Goal: Task Accomplishment & Management: Use online tool/utility

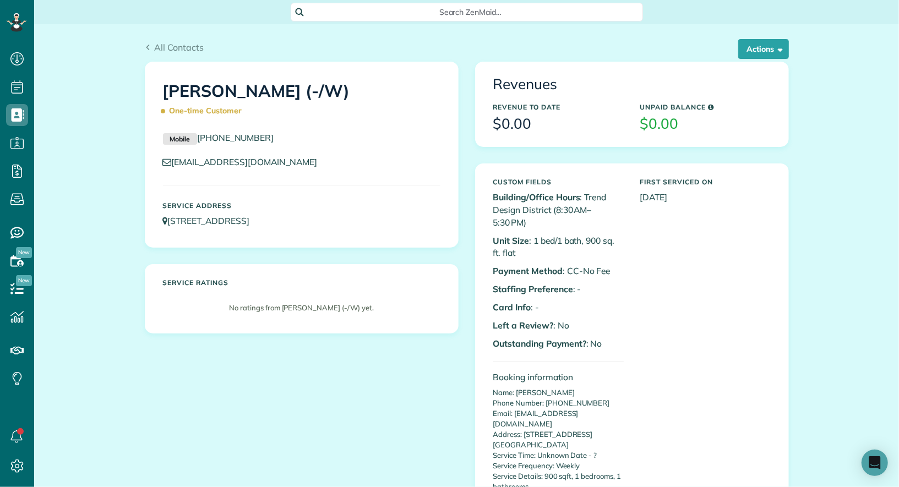
scroll to position [4, 4]
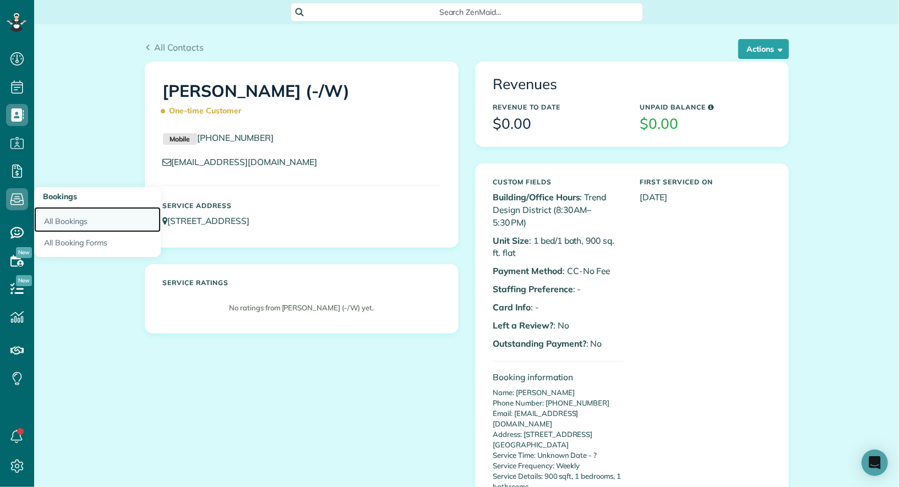
click at [55, 221] on link "All Bookings" at bounding box center [97, 219] width 127 height 25
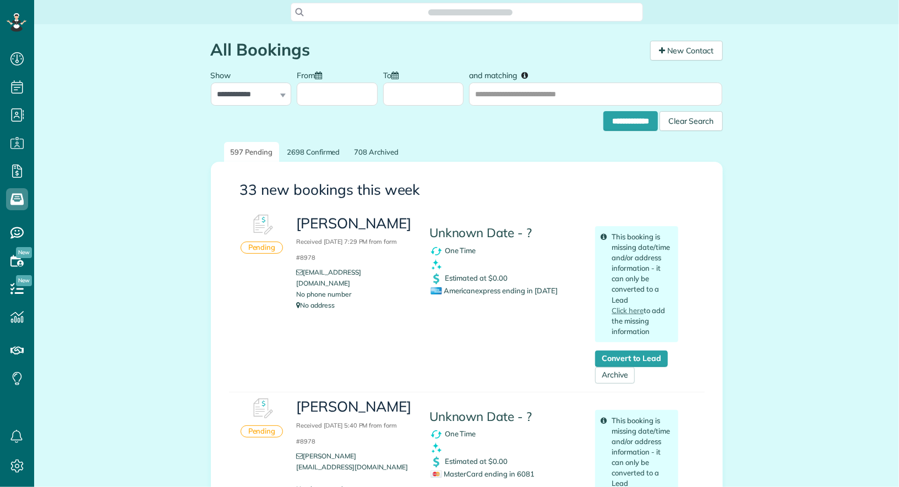
scroll to position [4, 4]
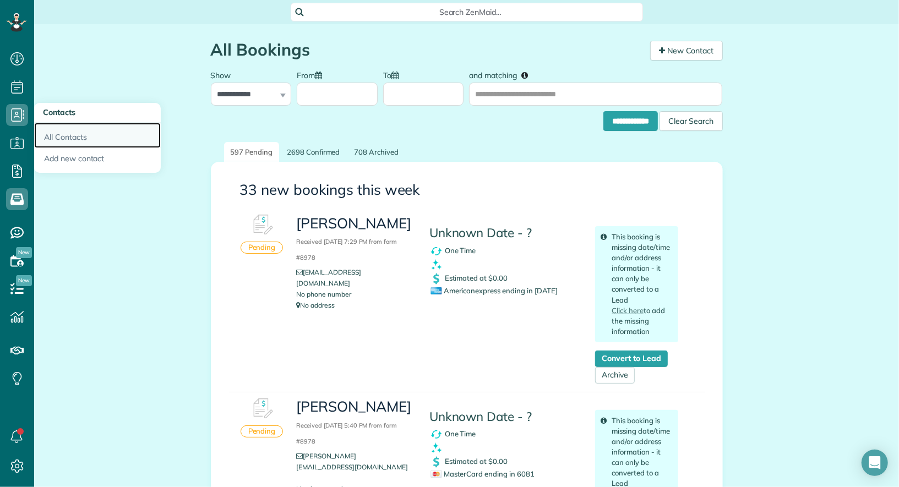
click at [61, 134] on link "All Contacts" at bounding box center [97, 135] width 127 height 25
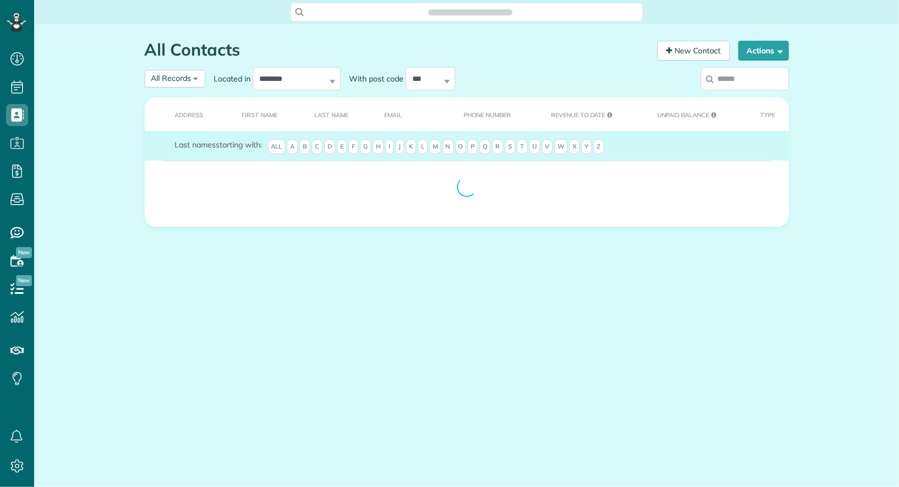
scroll to position [4, 4]
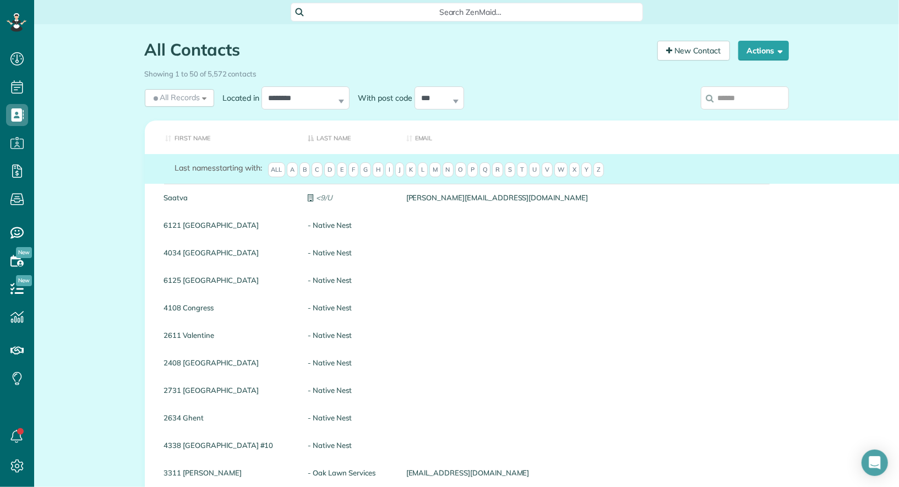
click at [773, 100] on input "search" at bounding box center [745, 97] width 88 height 23
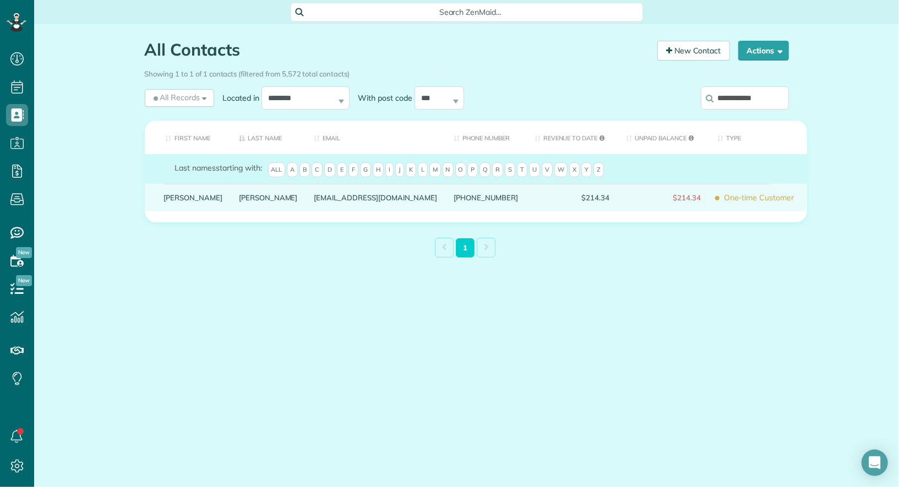
type input "**********"
click at [173, 201] on link "Megan" at bounding box center [193, 198] width 59 height 8
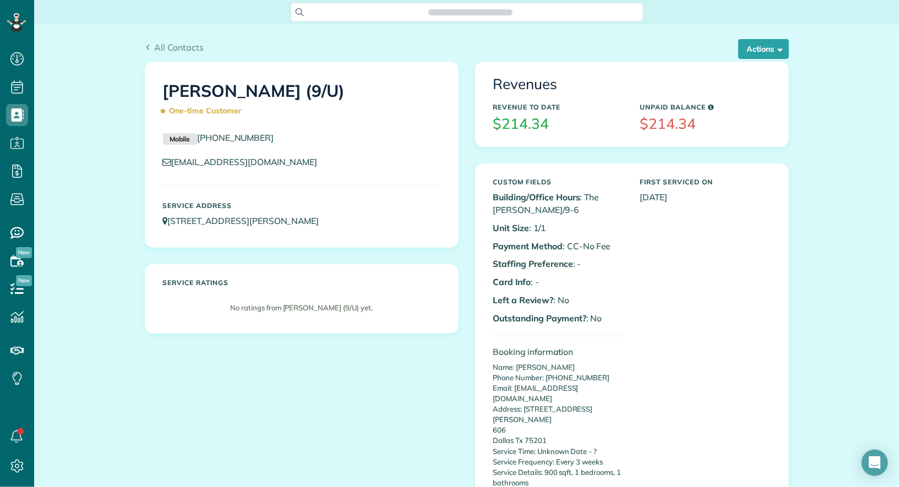
scroll to position [4, 4]
click at [753, 53] on button "Actions" at bounding box center [763, 49] width 51 height 20
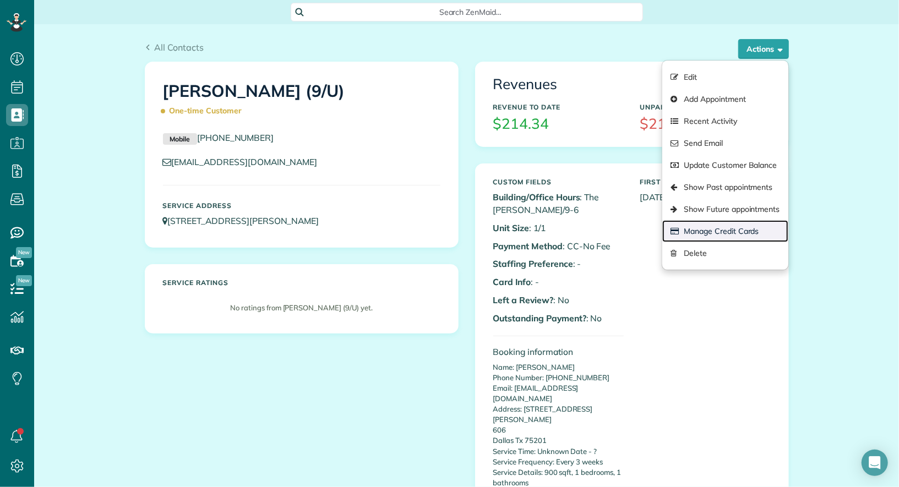
click at [722, 229] on link "Manage Credit Cards" at bounding box center [725, 231] width 126 height 22
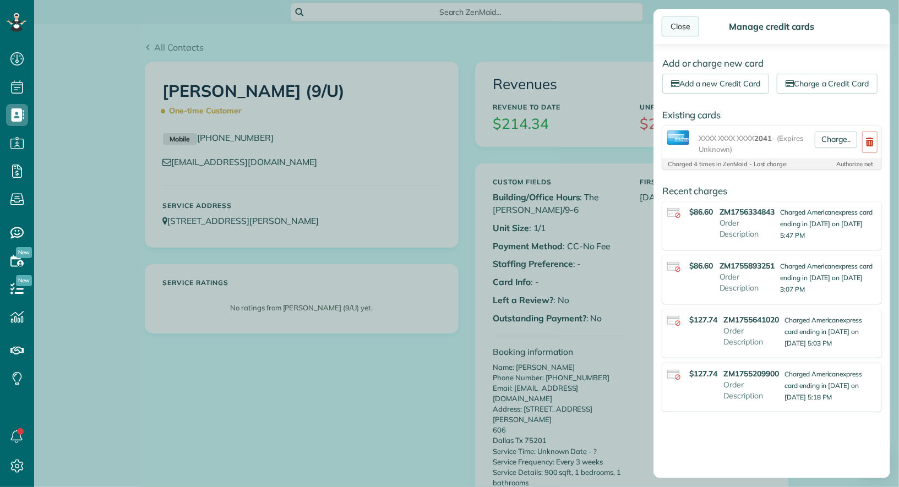
click at [685, 23] on div "Close" at bounding box center [680, 27] width 37 height 20
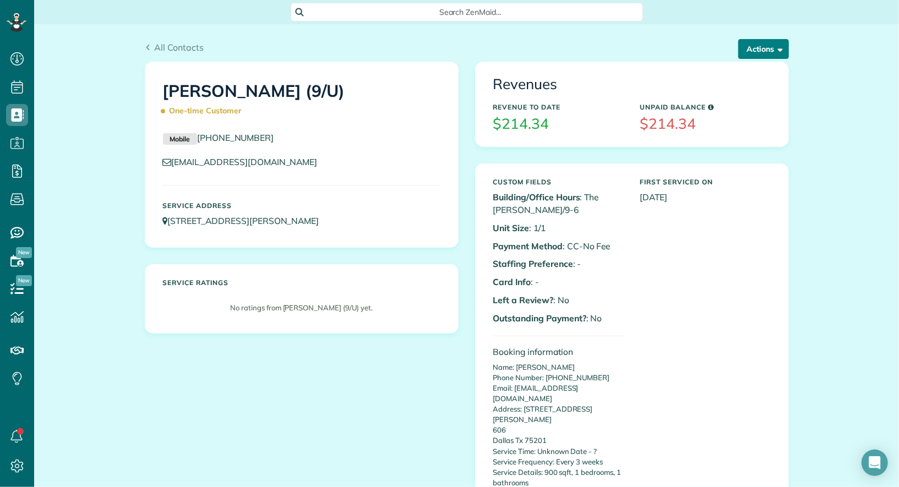
click at [778, 50] on span "button" at bounding box center [779, 49] width 8 height 8
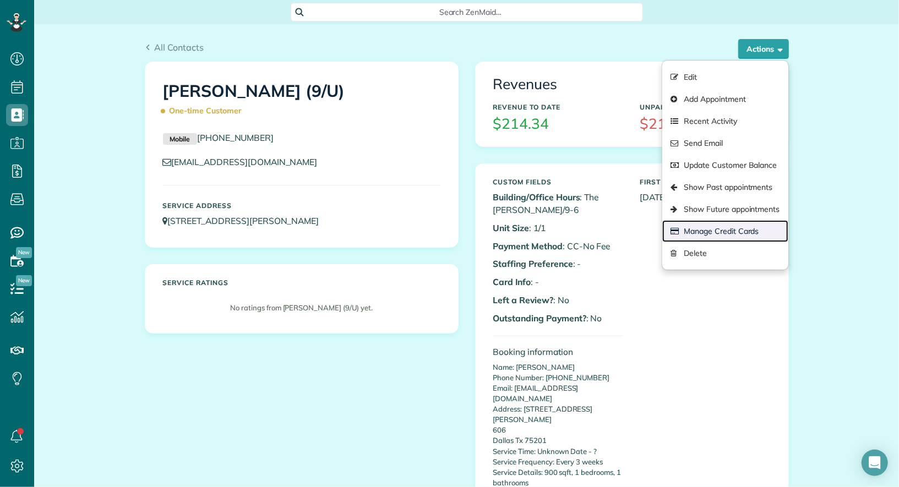
click at [759, 223] on link "Manage Credit Cards" at bounding box center [725, 231] width 126 height 22
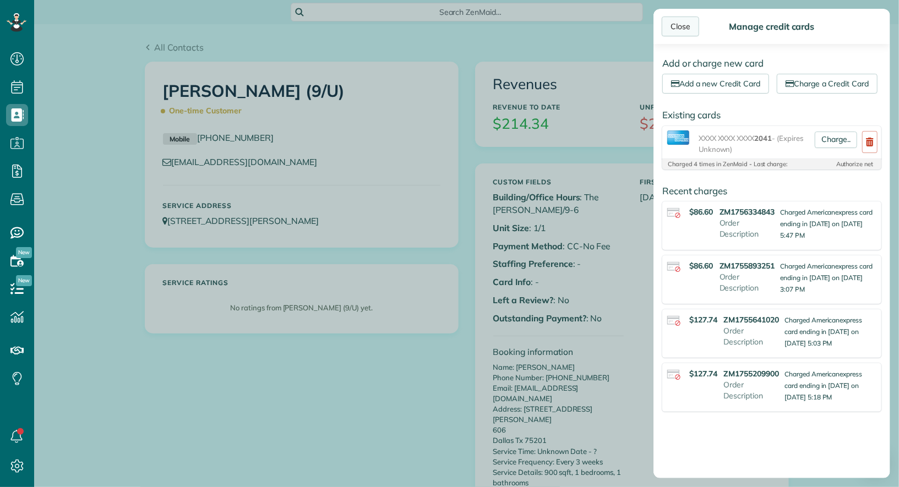
click at [677, 32] on div "Close" at bounding box center [680, 27] width 37 height 20
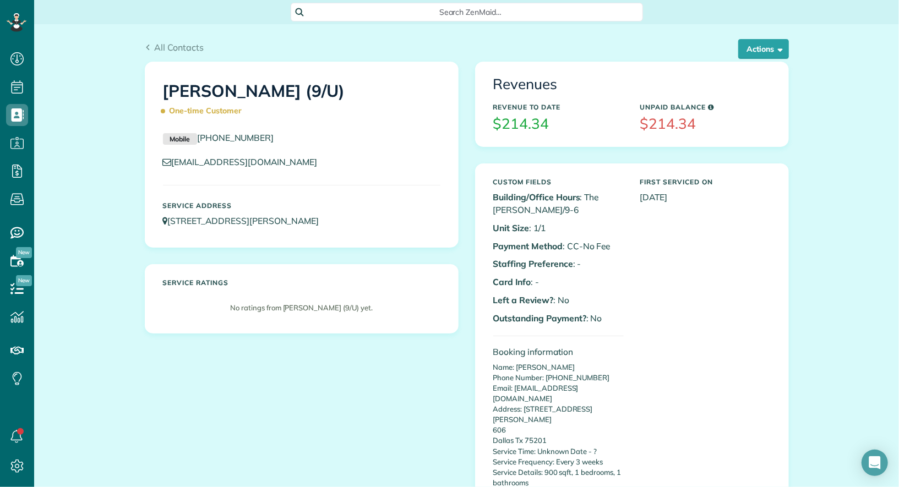
click at [774, 66] on div "Revenues Revenue to Date $214.34 Unpaid Balance $214.34" at bounding box center [632, 104] width 313 height 84
click at [774, 58] on button "Actions" at bounding box center [763, 49] width 51 height 20
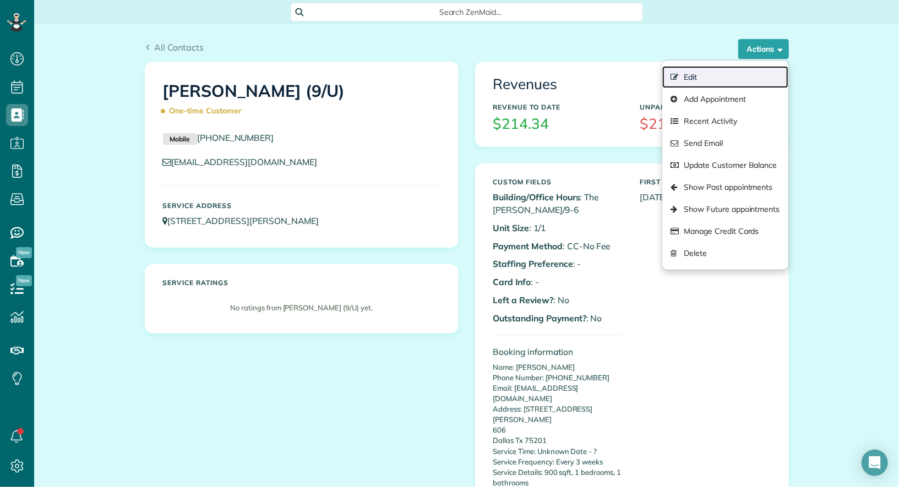
click at [764, 78] on link "Edit" at bounding box center [725, 77] width 126 height 22
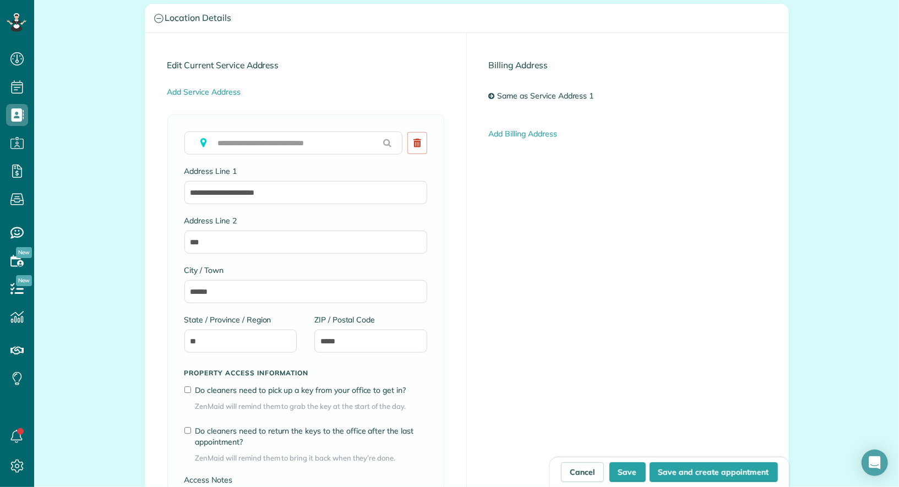
scroll to position [503, 0]
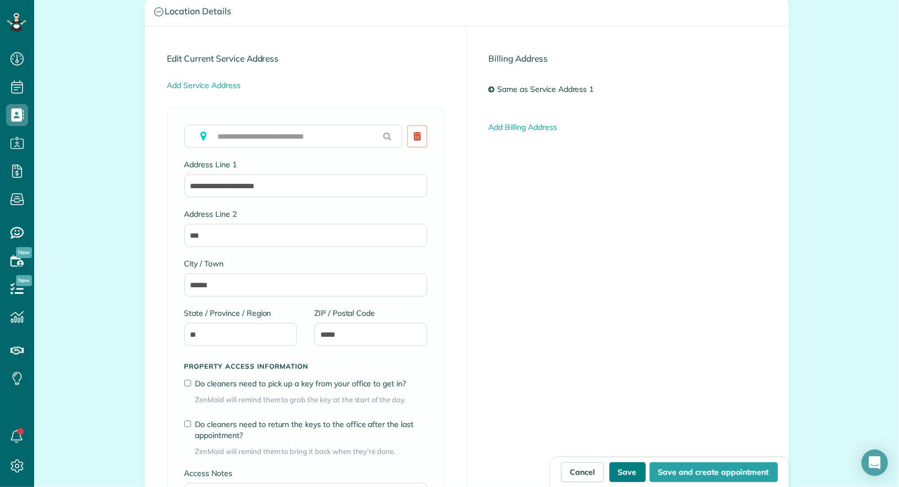
click at [627, 479] on button "Save" at bounding box center [628, 473] width 36 height 20
type input "**********"
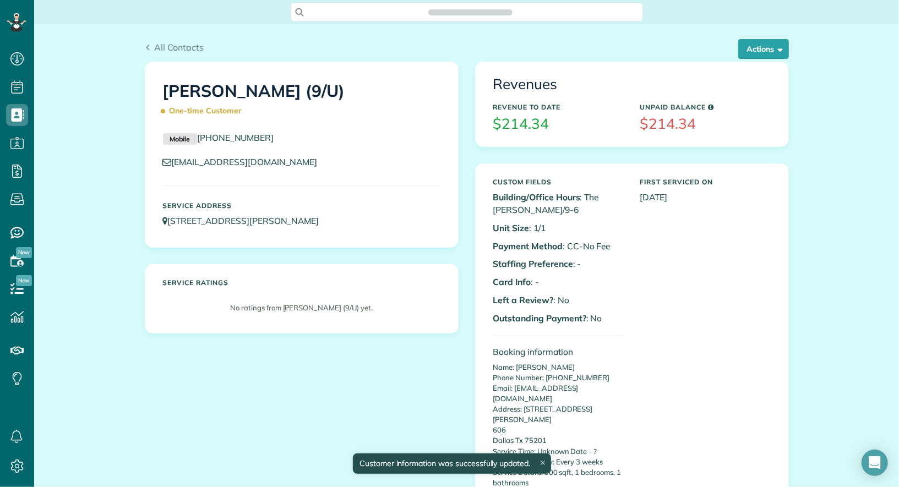
scroll to position [4, 4]
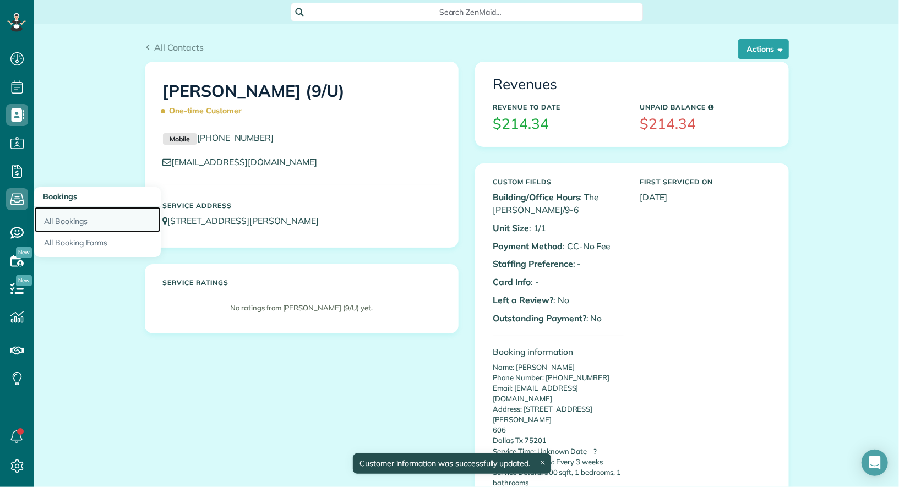
click at [70, 219] on link "All Bookings" at bounding box center [97, 219] width 127 height 25
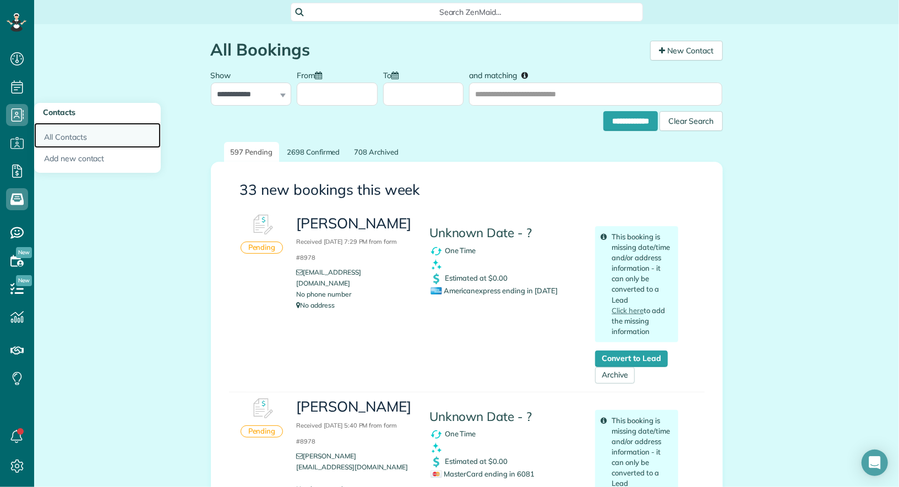
click at [58, 133] on link "All Contacts" at bounding box center [97, 135] width 127 height 25
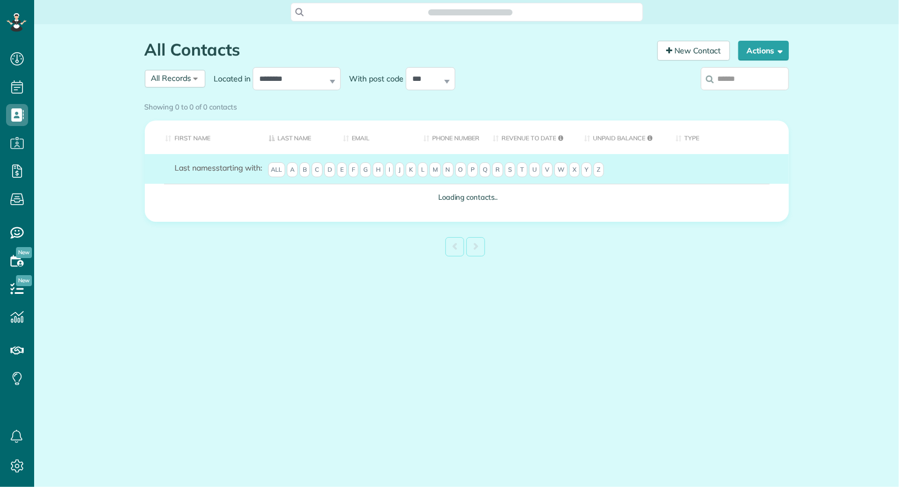
scroll to position [4, 4]
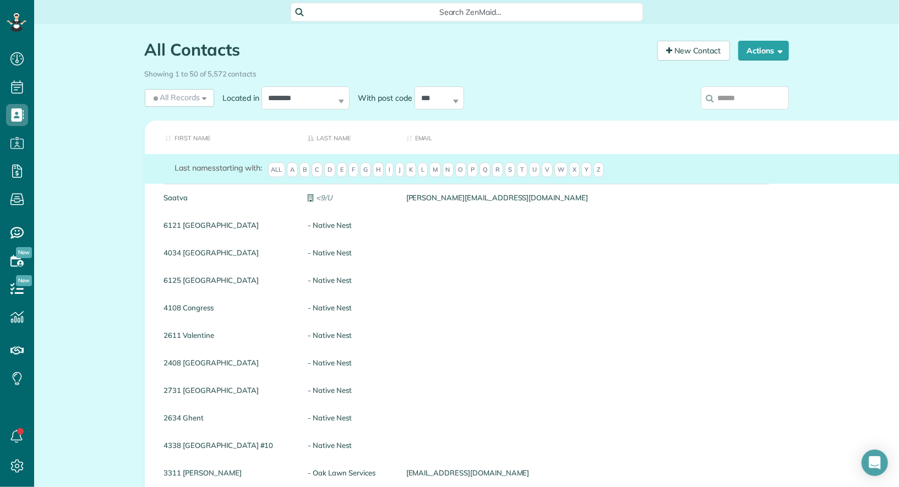
click at [726, 100] on input "search" at bounding box center [745, 97] width 88 height 23
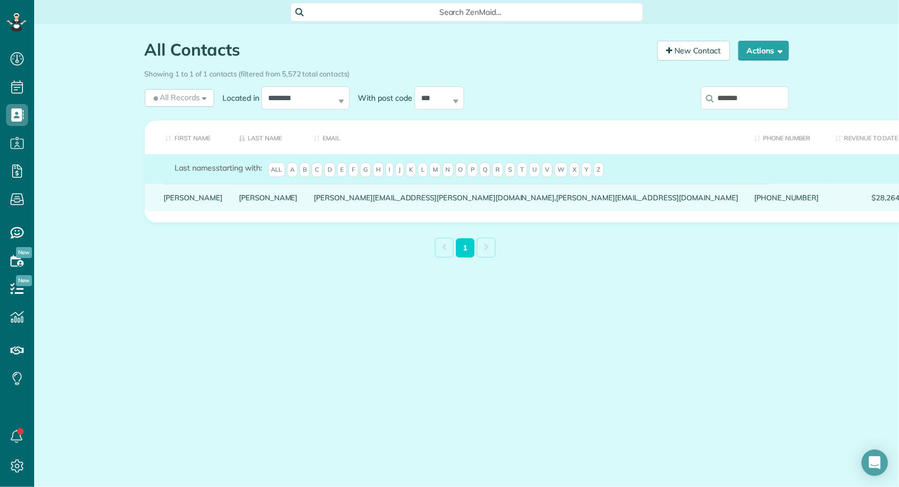
type input "*******"
click at [169, 202] on link "Richard" at bounding box center [193, 198] width 59 height 8
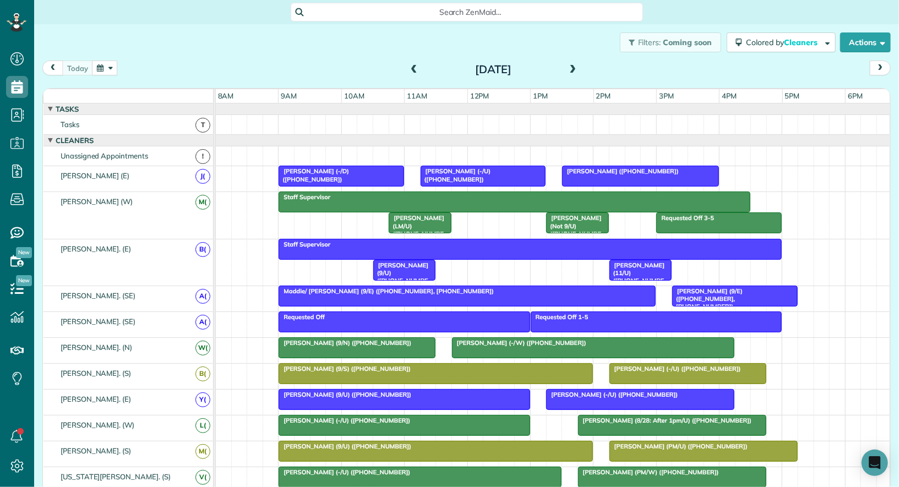
scroll to position [305, 0]
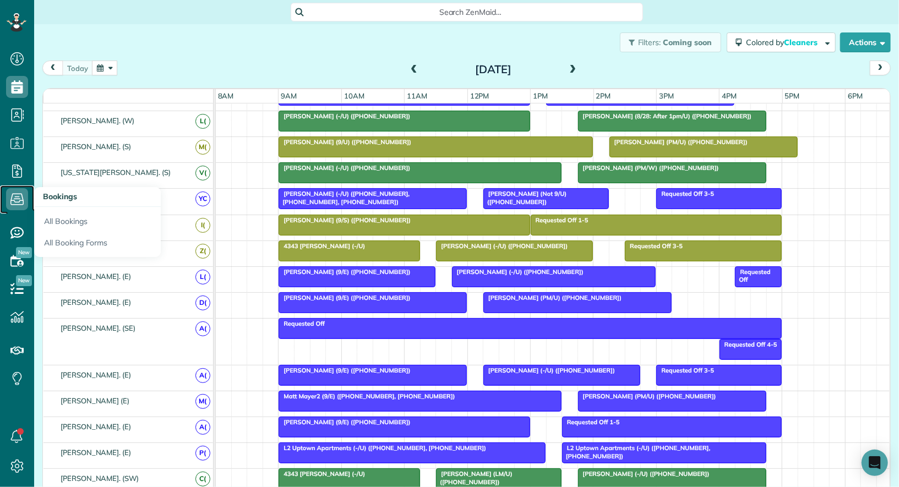
click at [10, 195] on icon at bounding box center [17, 199] width 22 height 22
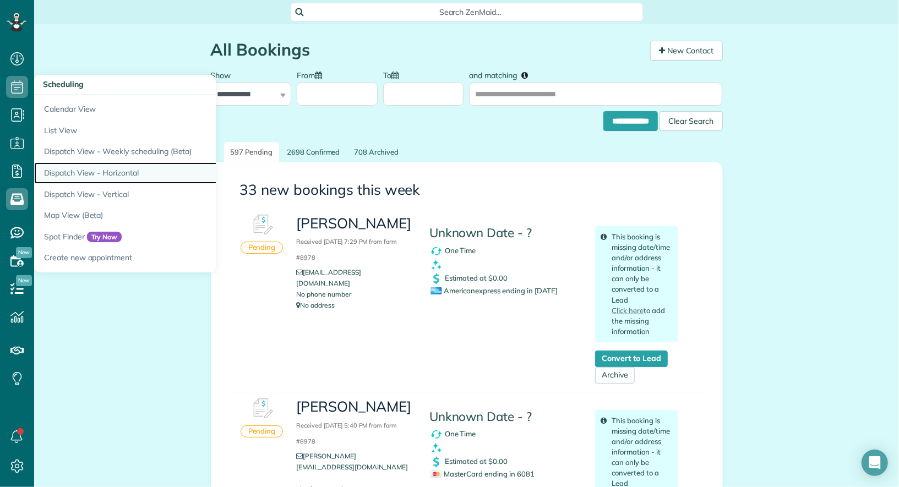
click at [89, 168] on link "Dispatch View - Horizontal" at bounding box center [171, 172] width 275 height 21
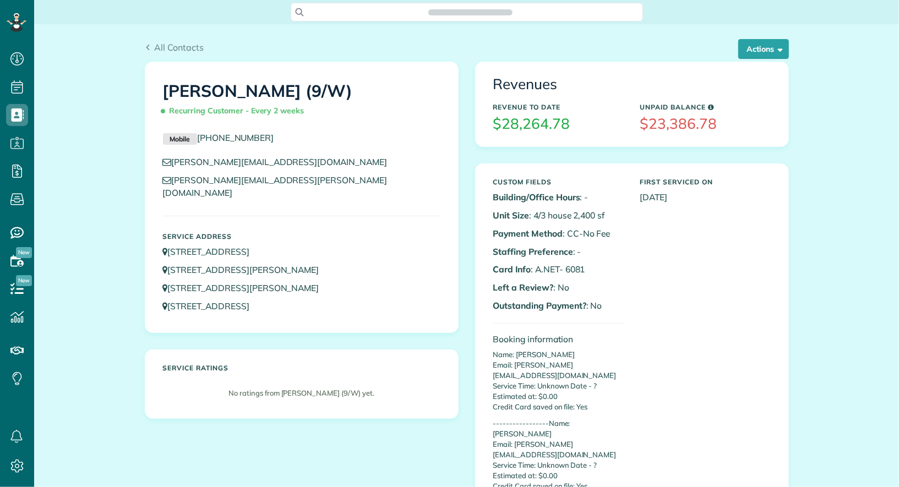
scroll to position [4, 4]
click at [183, 46] on span "All Contacts" at bounding box center [179, 47] width 50 height 11
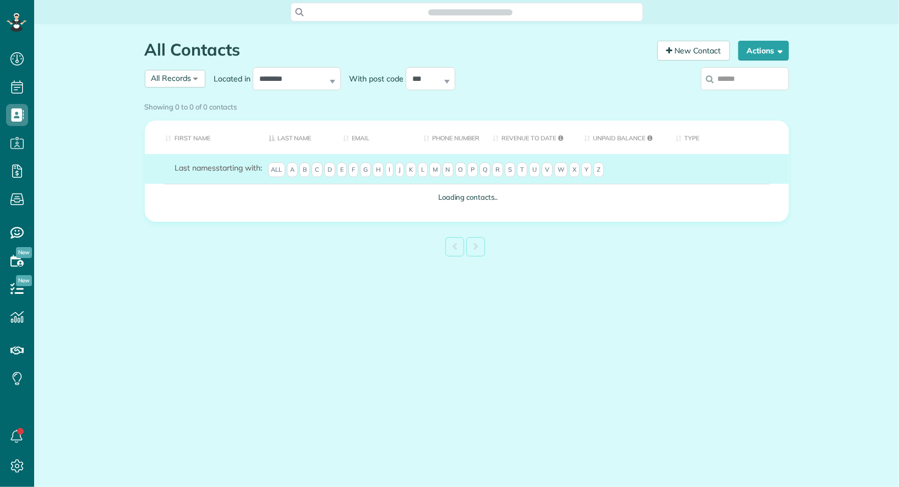
scroll to position [4, 4]
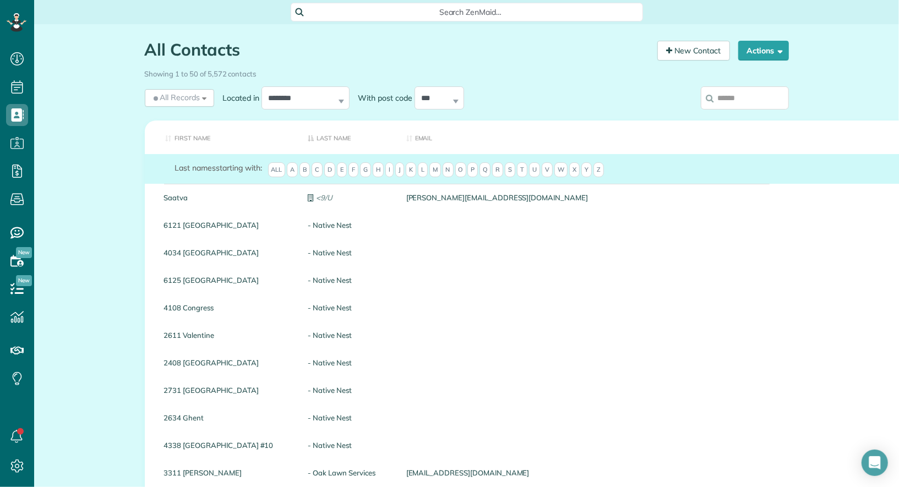
click at [748, 100] on input "search" at bounding box center [745, 97] width 88 height 23
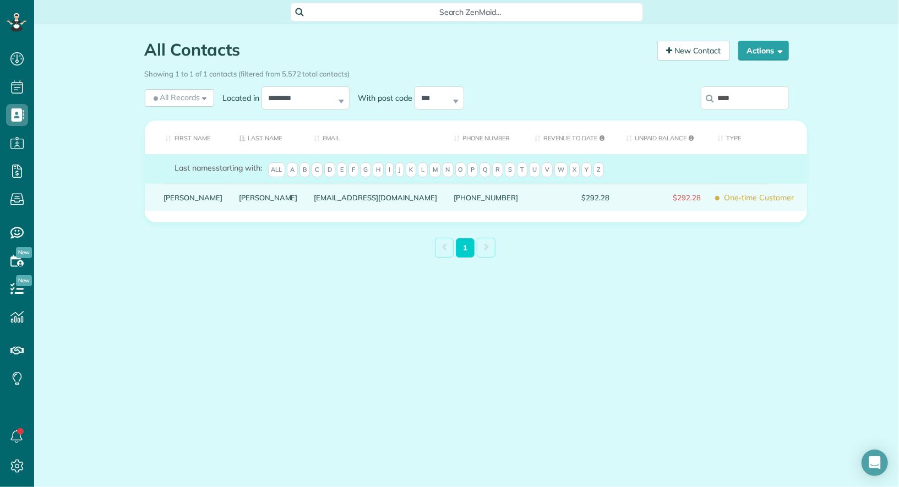
type input "****"
click at [182, 202] on link "Jason" at bounding box center [193, 198] width 59 height 8
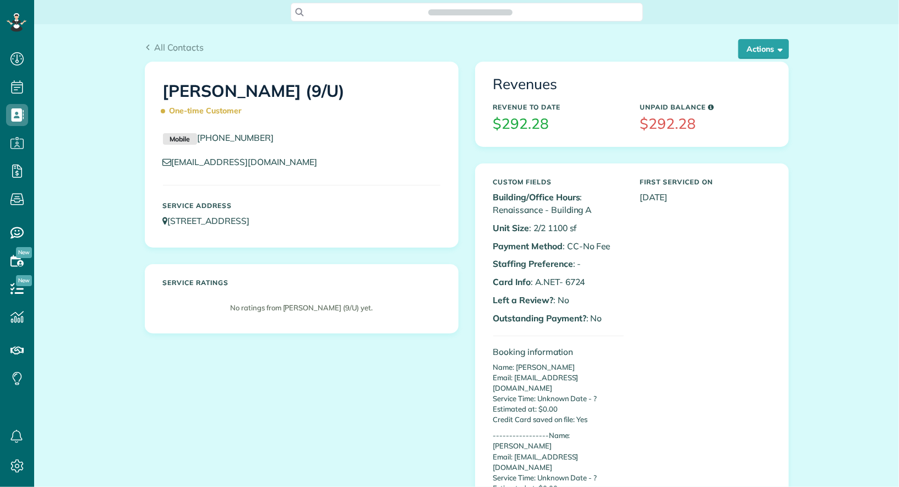
scroll to position [487, 34]
click at [763, 55] on button "Actions" at bounding box center [763, 49] width 51 height 20
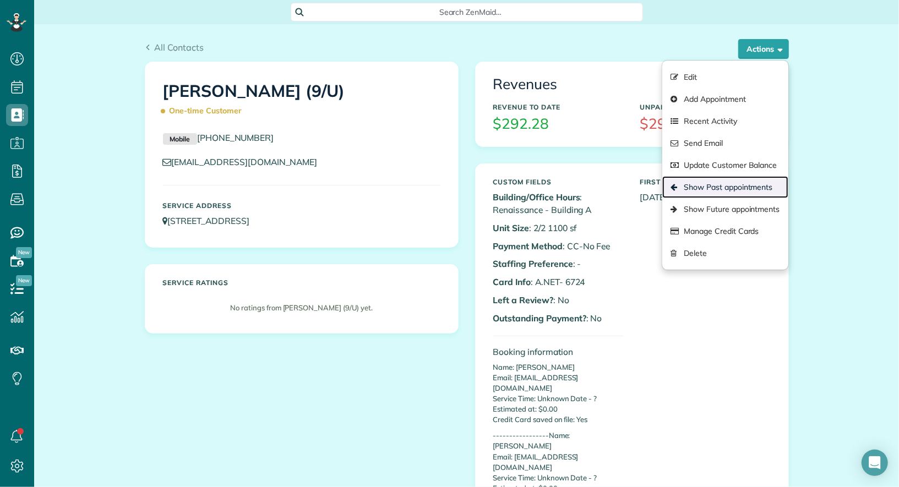
click at [743, 184] on link "Show Past appointments" at bounding box center [725, 187] width 126 height 22
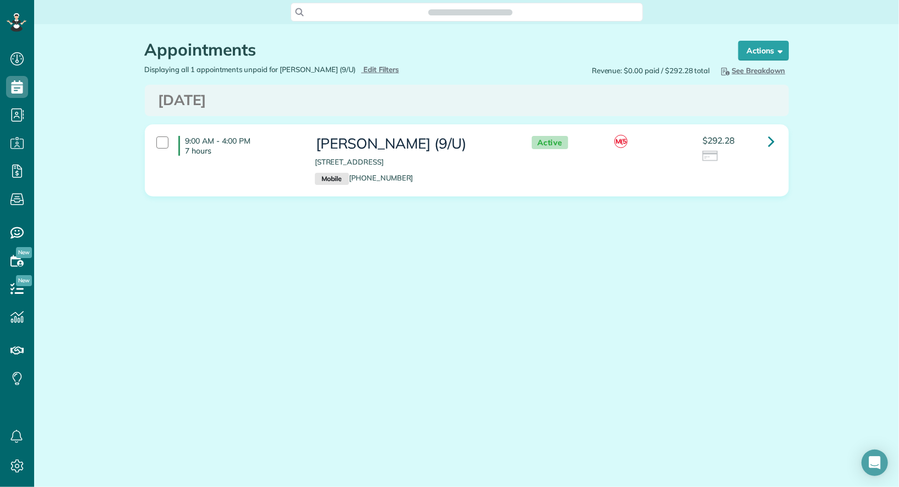
scroll to position [4, 4]
click at [781, 145] on link at bounding box center [772, 142] width 22 height 22
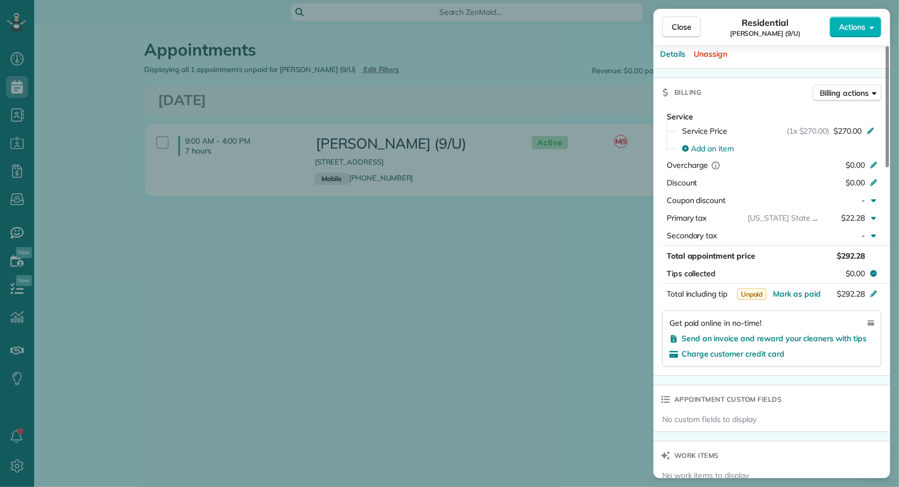
scroll to position [478, 0]
click at [686, 17] on button "Close" at bounding box center [681, 27] width 39 height 21
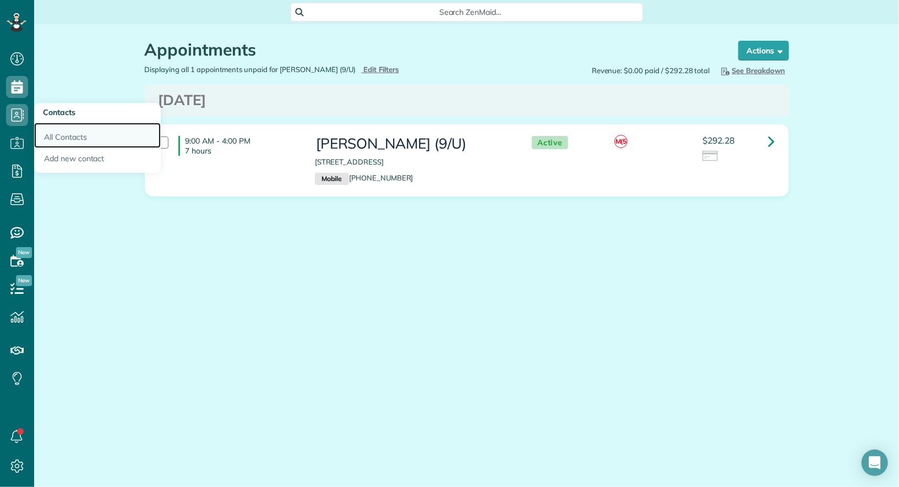
click at [70, 137] on link "All Contacts" at bounding box center [97, 135] width 127 height 25
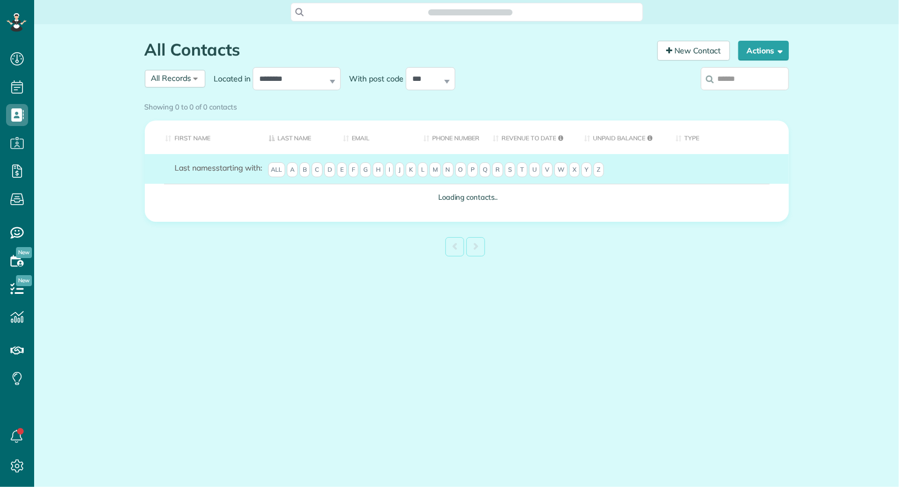
scroll to position [4, 4]
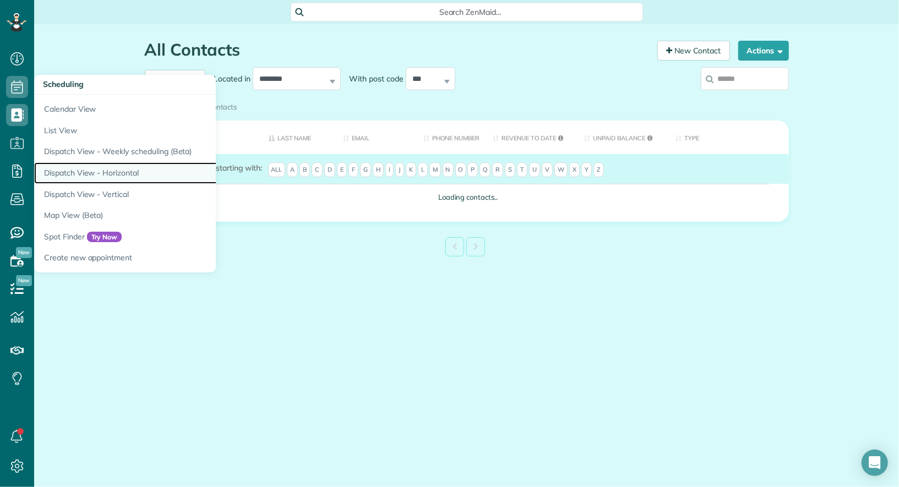
click at [95, 167] on link "Dispatch View - Horizontal" at bounding box center [171, 172] width 275 height 21
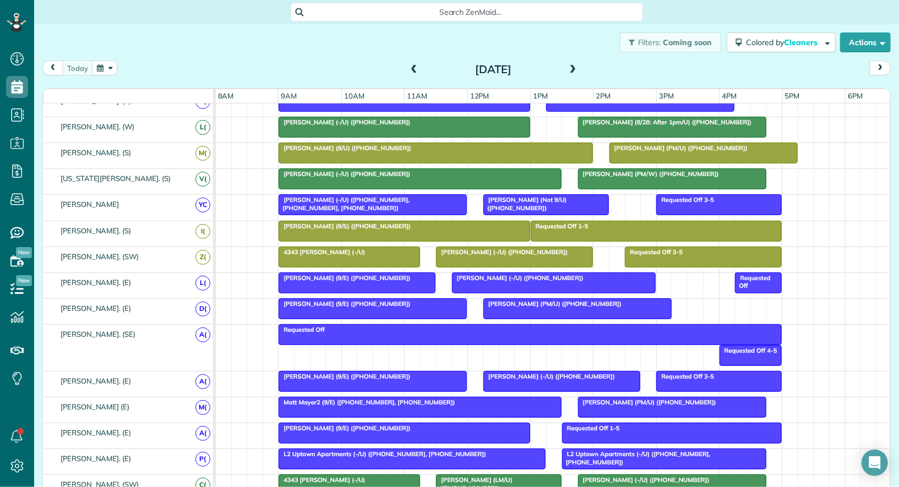
scroll to position [319, 0]
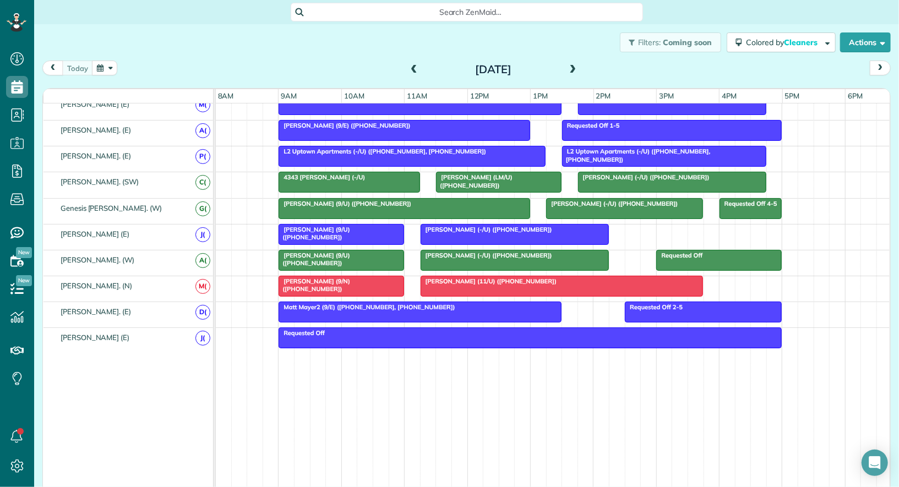
click at [572, 68] on span at bounding box center [573, 70] width 12 height 10
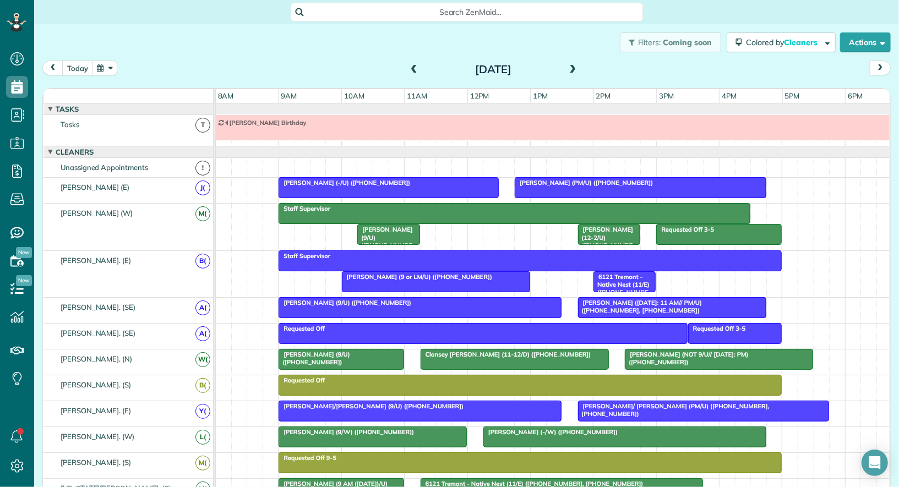
click at [338, 356] on div at bounding box center [341, 360] width 124 height 20
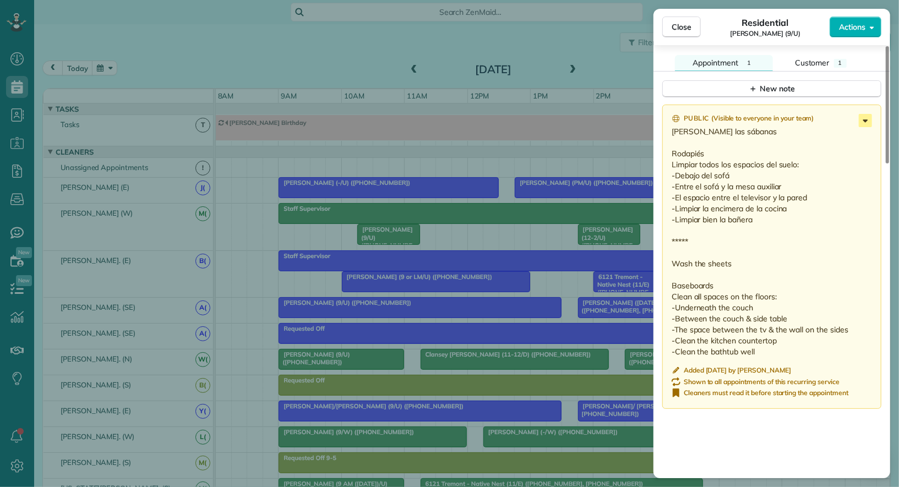
click at [865, 114] on icon at bounding box center [865, 120] width 13 height 13
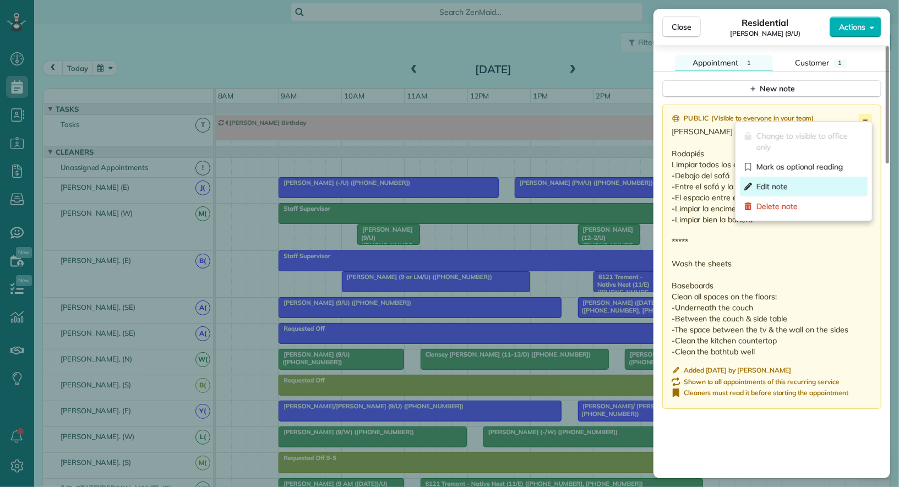
click at [846, 182] on div "Edit note" at bounding box center [804, 187] width 128 height 20
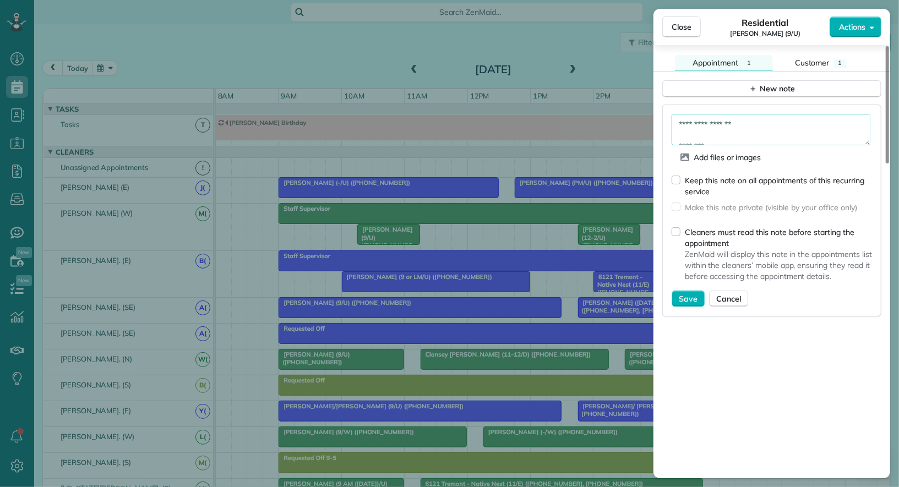
click at [675, 120] on textarea "**********" at bounding box center [771, 129] width 199 height 31
paste textarea "**********"
type textarea "**********"
click at [700, 178] on div "Keep this note on all appointments of this recurring service" at bounding box center [778, 186] width 187 height 22
click at [685, 300] on button "Save" at bounding box center [688, 299] width 33 height 17
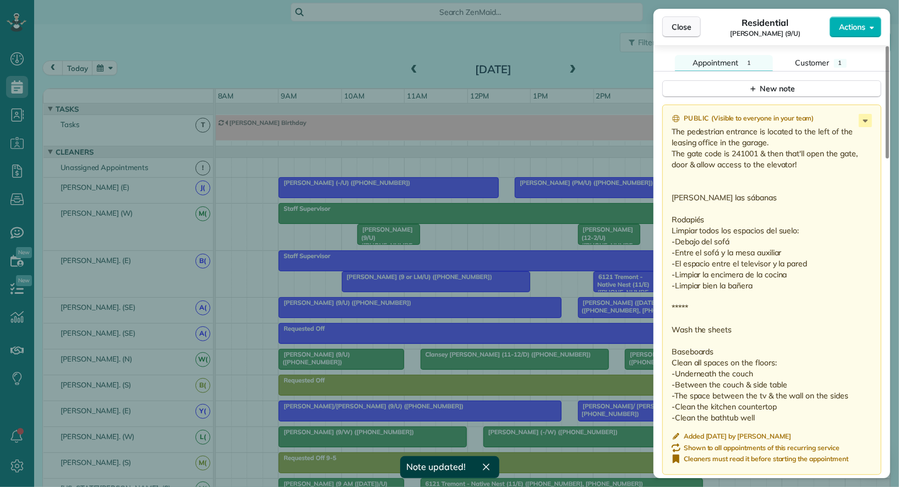
click at [687, 32] on button "Close" at bounding box center [681, 27] width 39 height 21
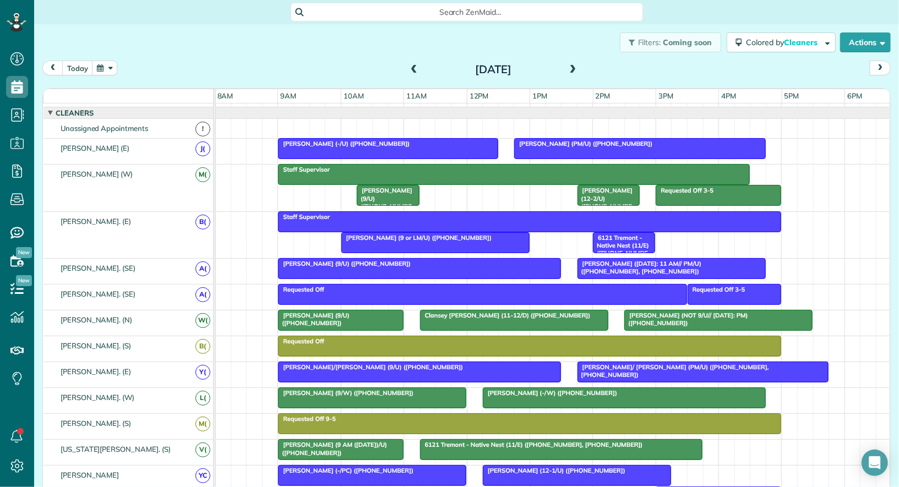
scroll to position [43, 0]
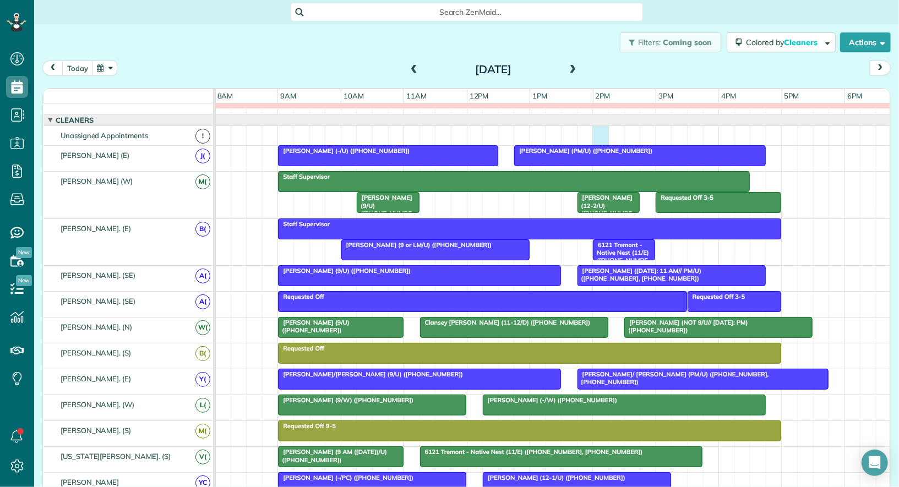
click at [595, 132] on div at bounding box center [553, 135] width 676 height 19
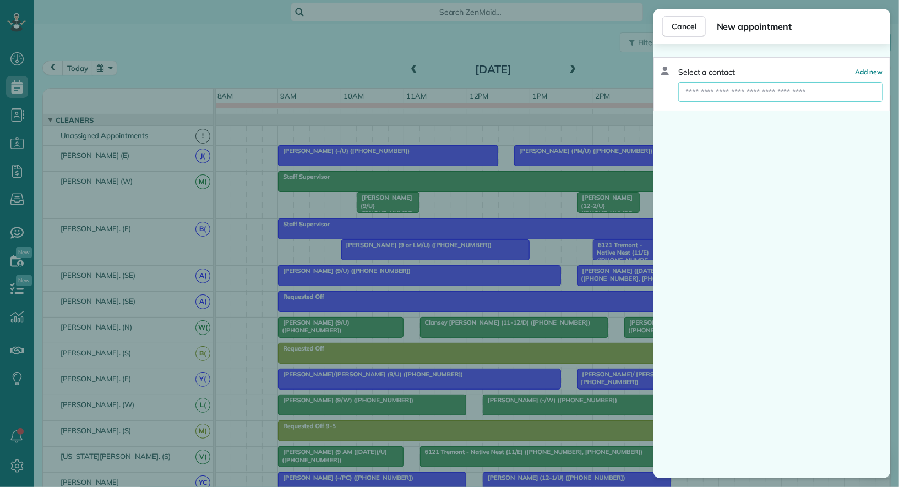
click at [721, 96] on input "text" at bounding box center [780, 92] width 205 height 20
type input "*"
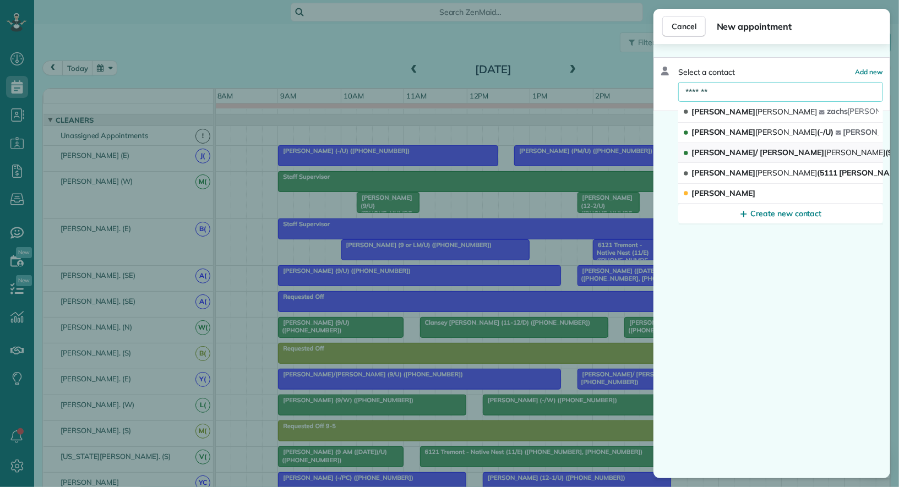
type input "*******"
click at [731, 152] on span "[PERSON_NAME]/ [PERSON_NAME] (9/U)" at bounding box center [797, 153] width 211 height 10
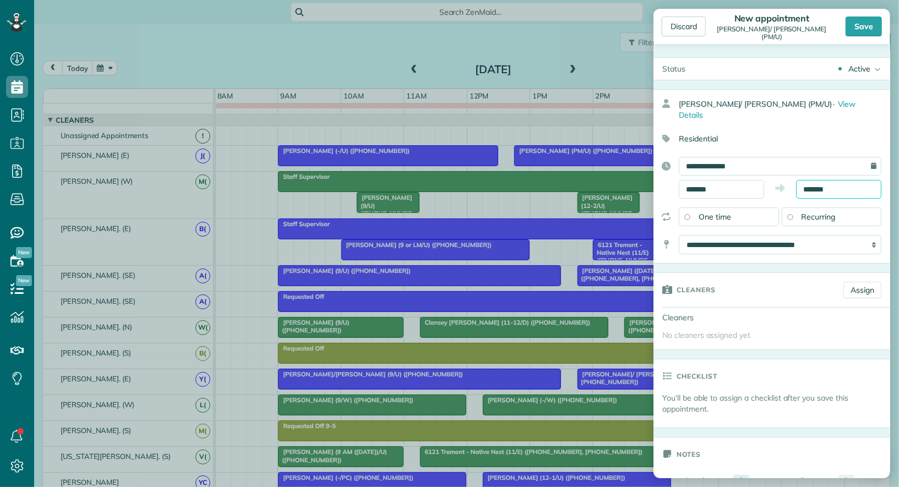
click at [843, 180] on input "*******" at bounding box center [838, 189] width 85 height 19
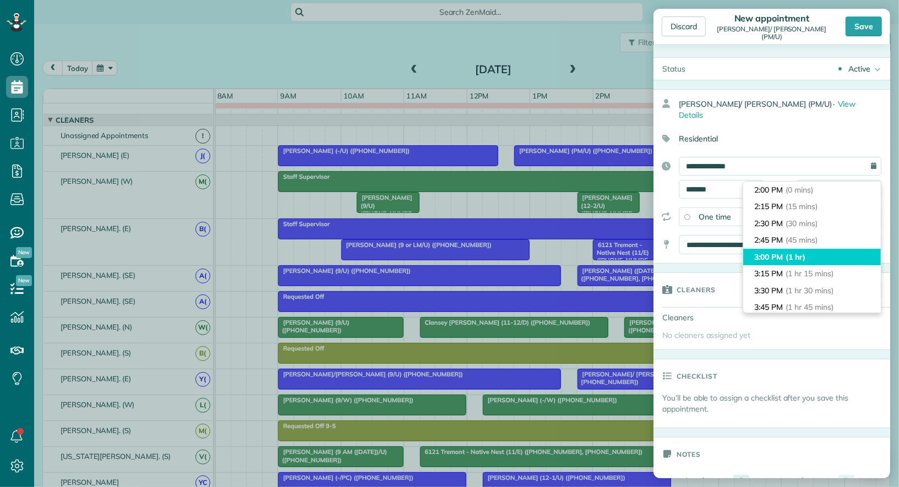
type input "*******"
click at [825, 252] on li "3:00 PM (1 hr)" at bounding box center [812, 257] width 138 height 17
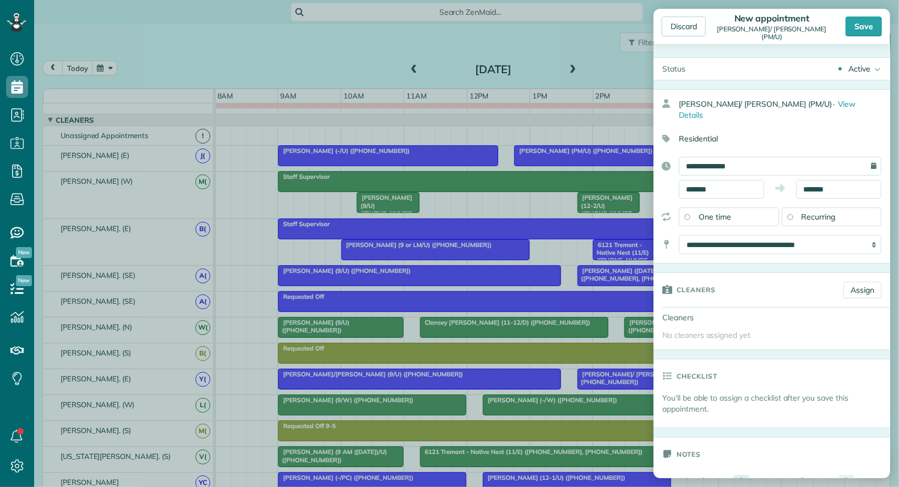
click at [859, 66] on div "Active" at bounding box center [860, 68] width 22 height 11
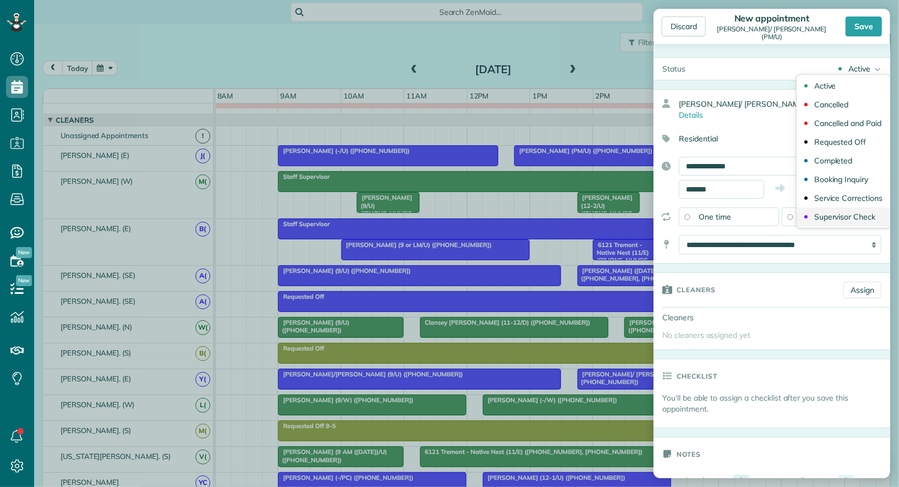
click at [862, 217] on div "Supervisor Check" at bounding box center [844, 217] width 61 height 8
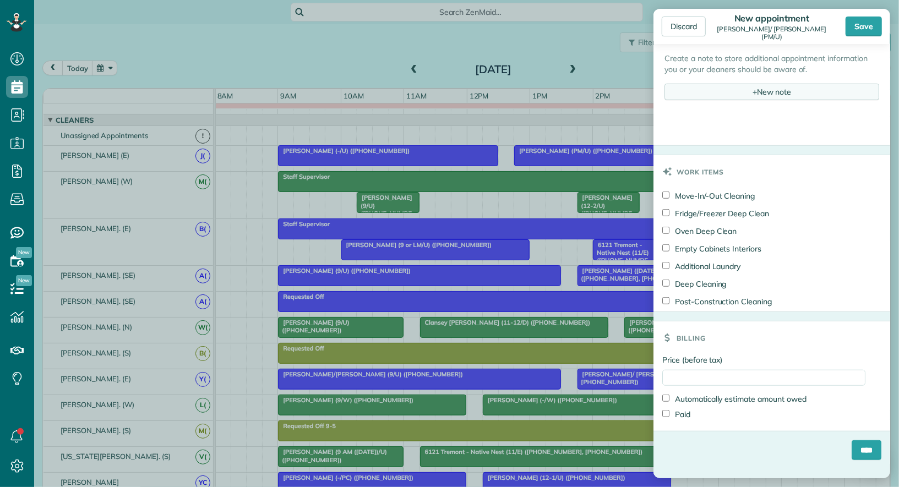
click at [769, 84] on div "+ New note" at bounding box center [772, 92] width 215 height 17
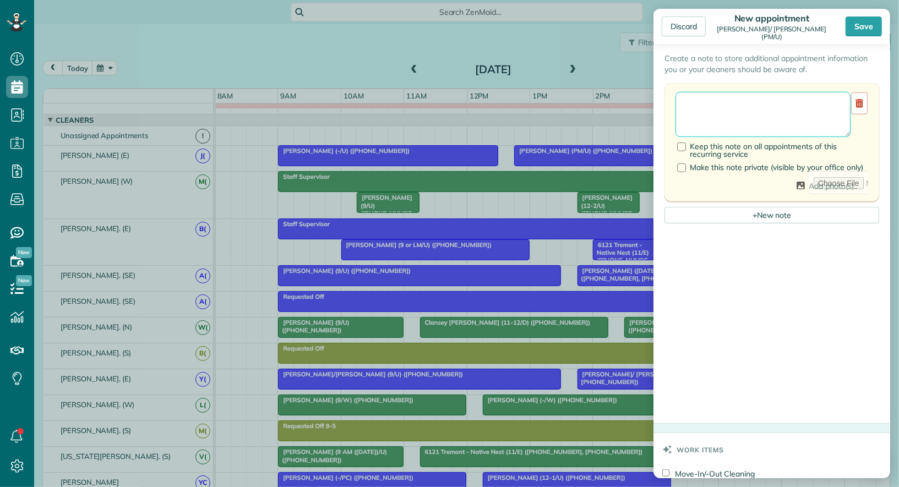
click at [755, 106] on textarea at bounding box center [763, 114] width 175 height 45
click at [801, 92] on textarea "**********" at bounding box center [763, 114] width 175 height 45
click at [741, 101] on textarea "**********" at bounding box center [763, 114] width 175 height 45
type textarea "**********"
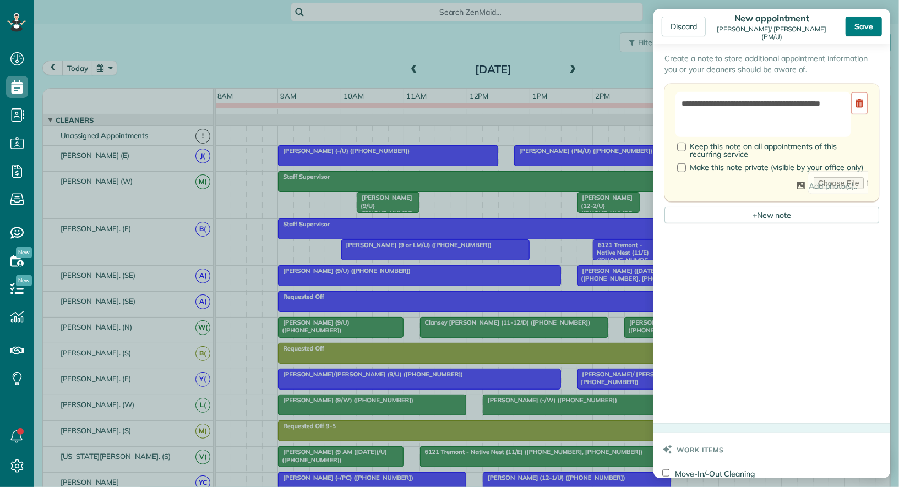
click at [871, 27] on div "Save" at bounding box center [864, 27] width 36 height 20
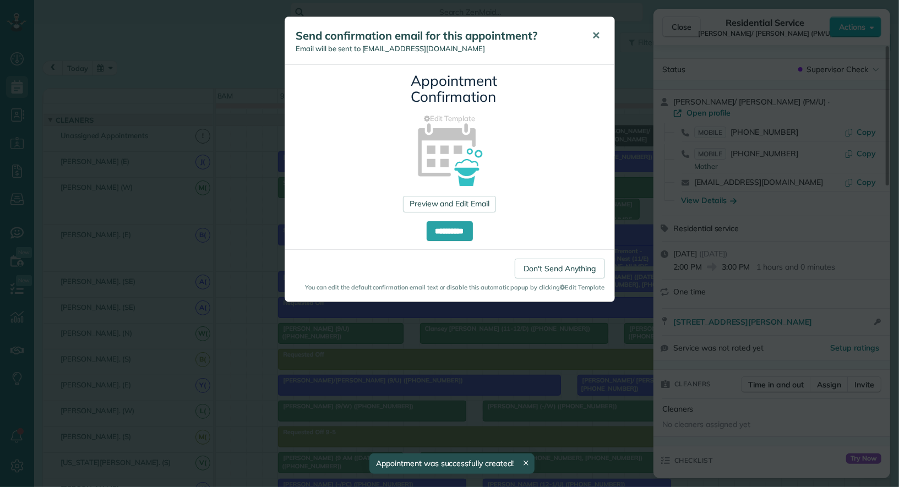
click at [598, 37] on span "✕" at bounding box center [597, 35] width 8 height 13
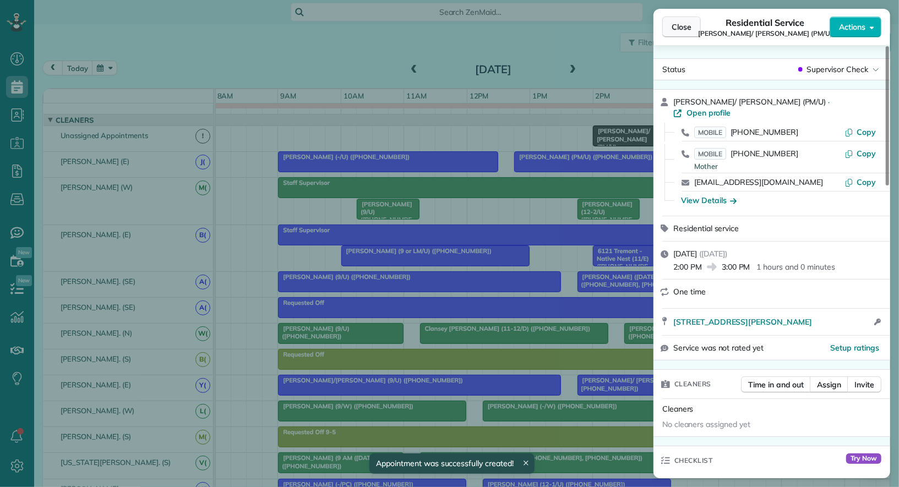
click at [683, 29] on span "Close" at bounding box center [682, 26] width 20 height 11
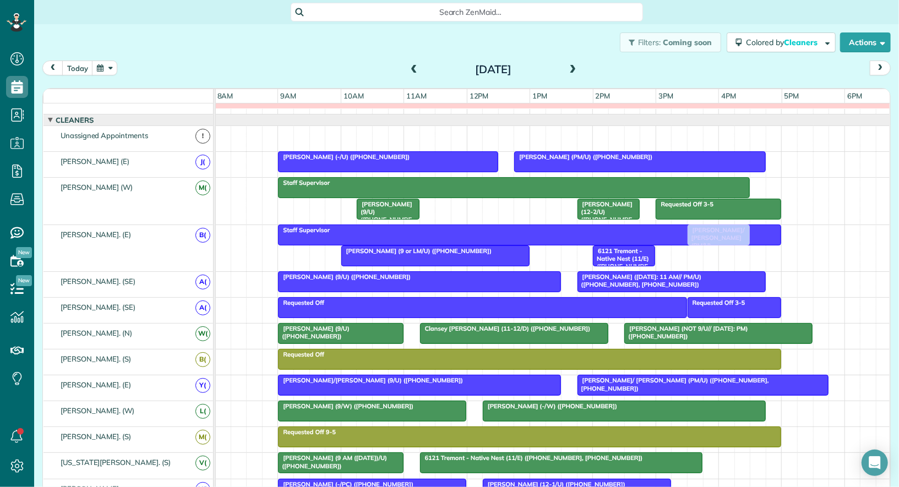
drag, startPoint x: 628, startPoint y: 127, endPoint x: 715, endPoint y: 236, distance: 139.9
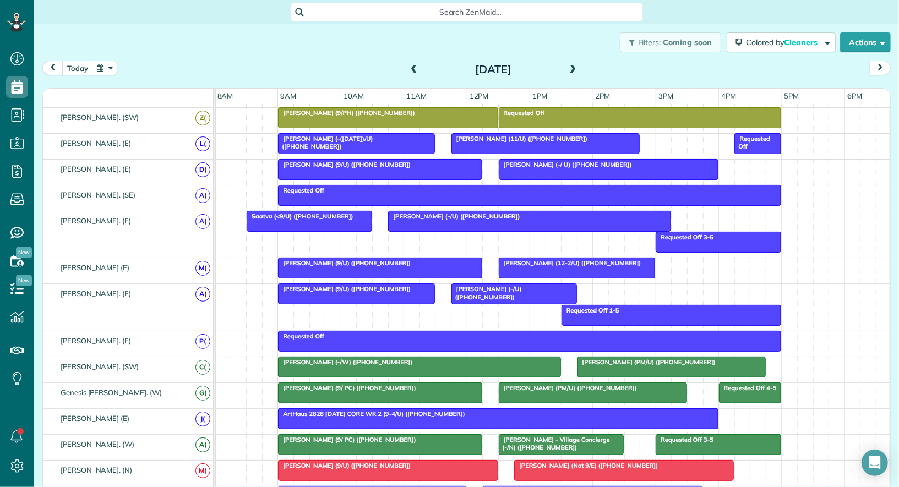
scroll to position [485, 1]
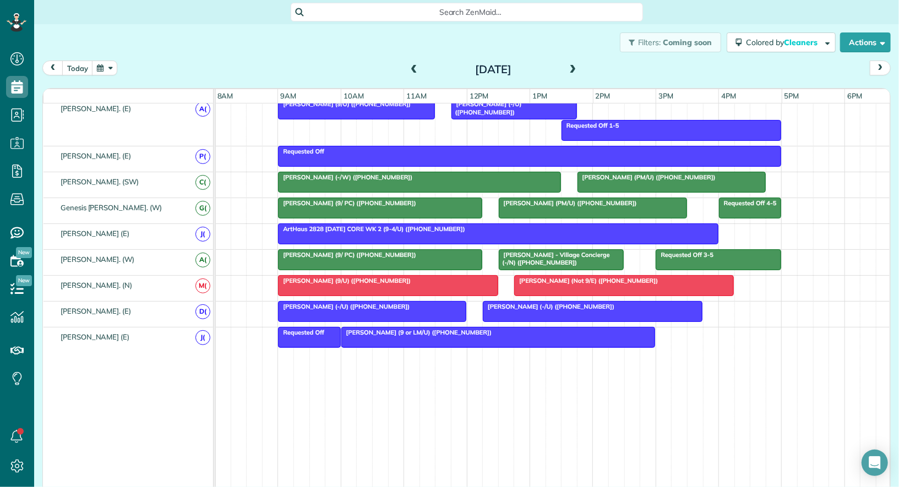
click at [582, 330] on div at bounding box center [498, 338] width 313 height 20
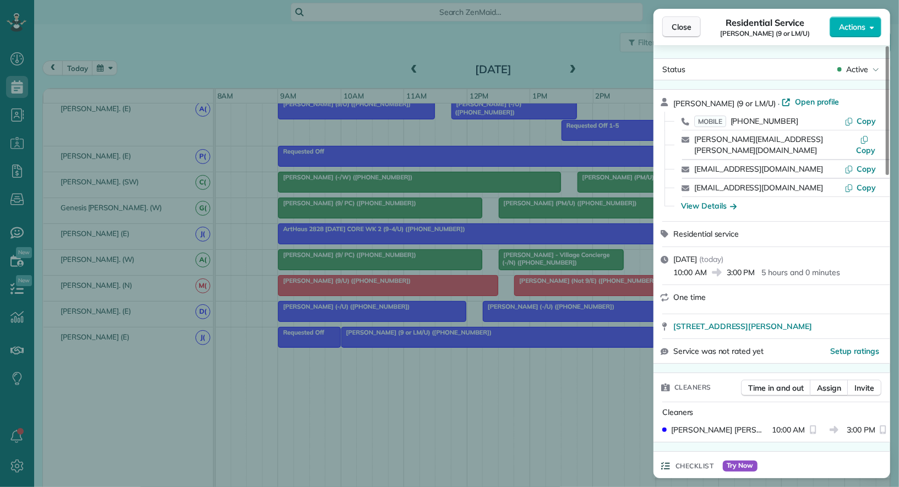
click at [675, 25] on span "Close" at bounding box center [682, 26] width 20 height 11
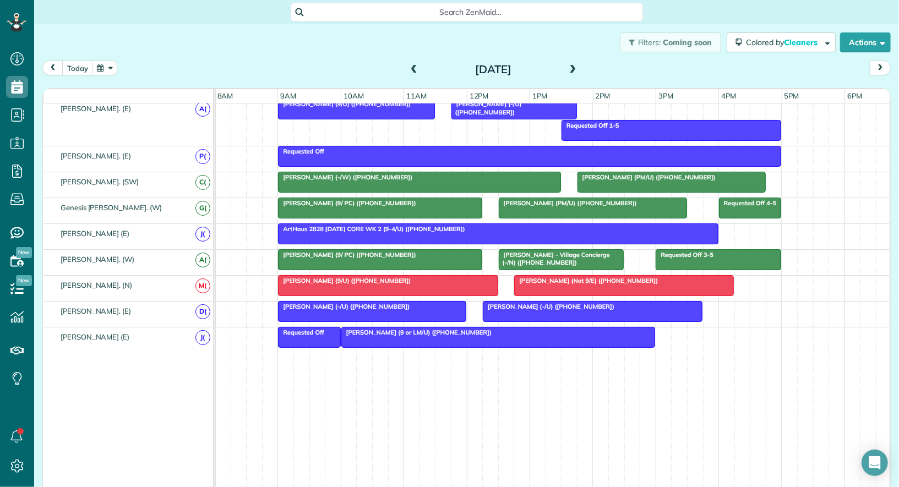
click at [553, 277] on span "[PERSON_NAME] (Not 9/E) ([PHONE_NUMBER])" at bounding box center [586, 281] width 145 height 8
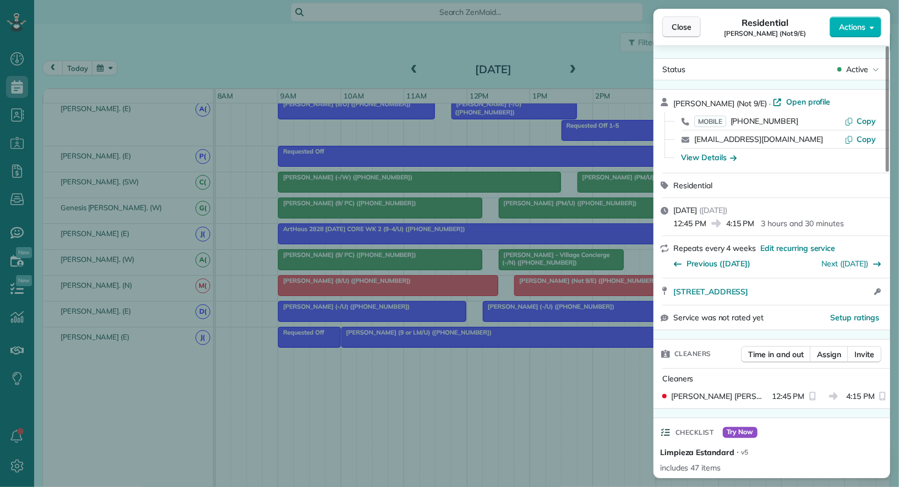
click at [677, 30] on span "Close" at bounding box center [682, 26] width 20 height 11
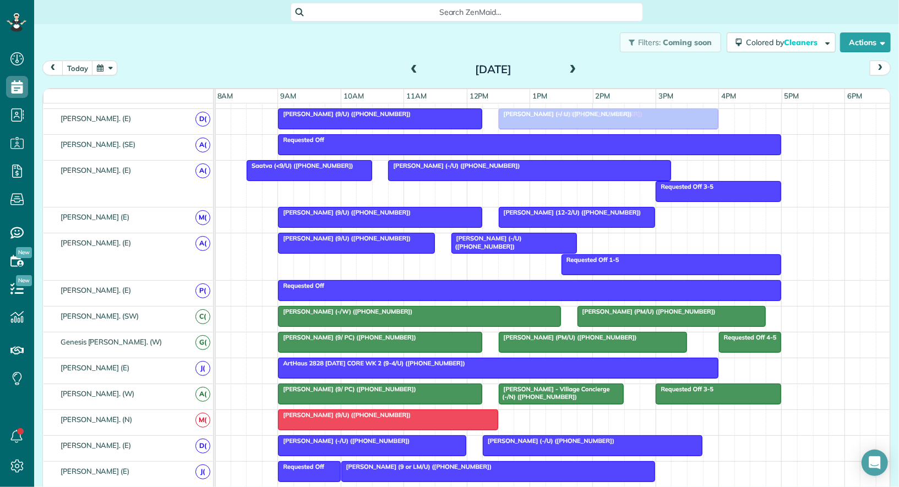
drag, startPoint x: 556, startPoint y: 410, endPoint x: 546, endPoint y: 117, distance: 292.6
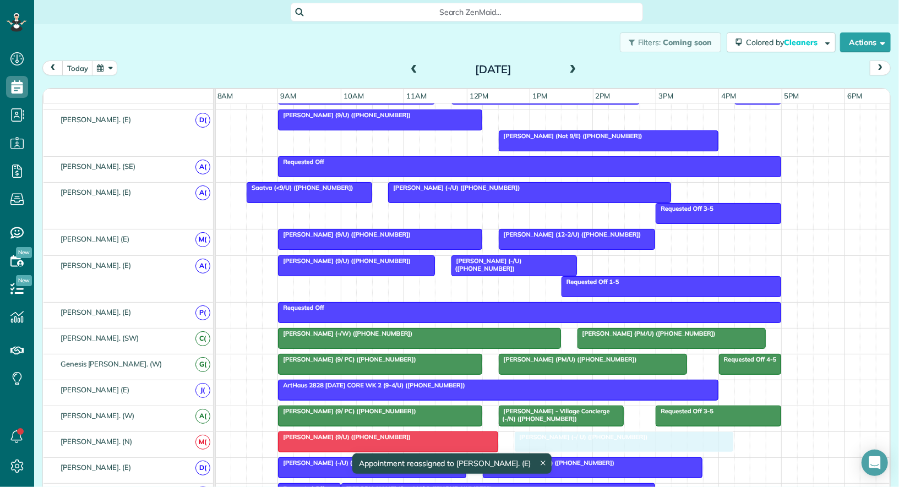
drag, startPoint x: 550, startPoint y: 106, endPoint x: 568, endPoint y: 423, distance: 317.1
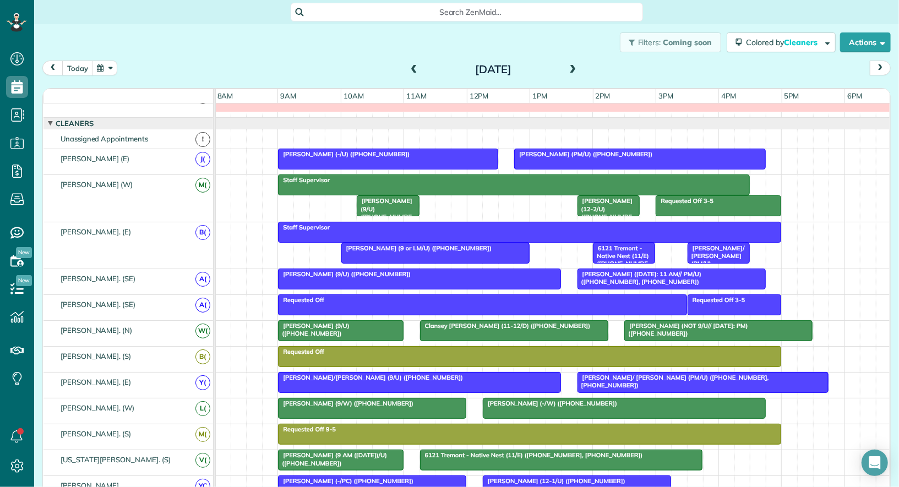
click at [434, 350] on div "Requested Off" at bounding box center [529, 352] width 497 height 8
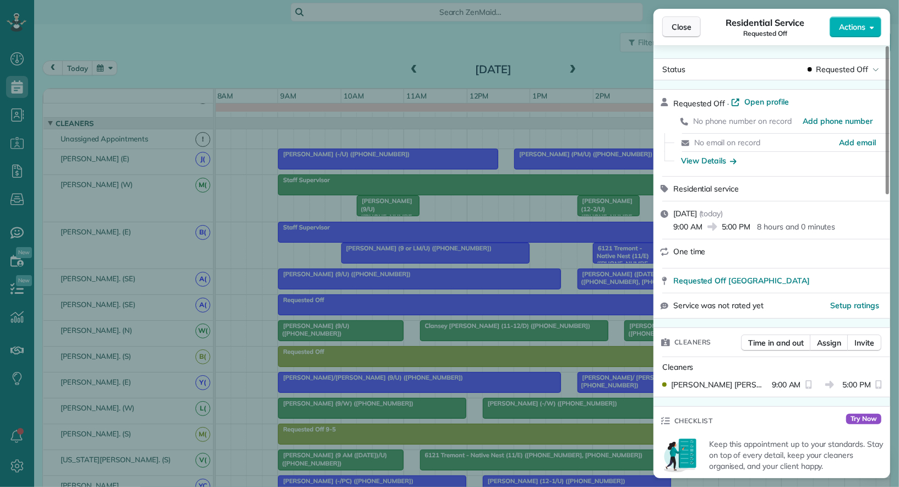
click at [683, 28] on span "Close" at bounding box center [682, 26] width 20 height 11
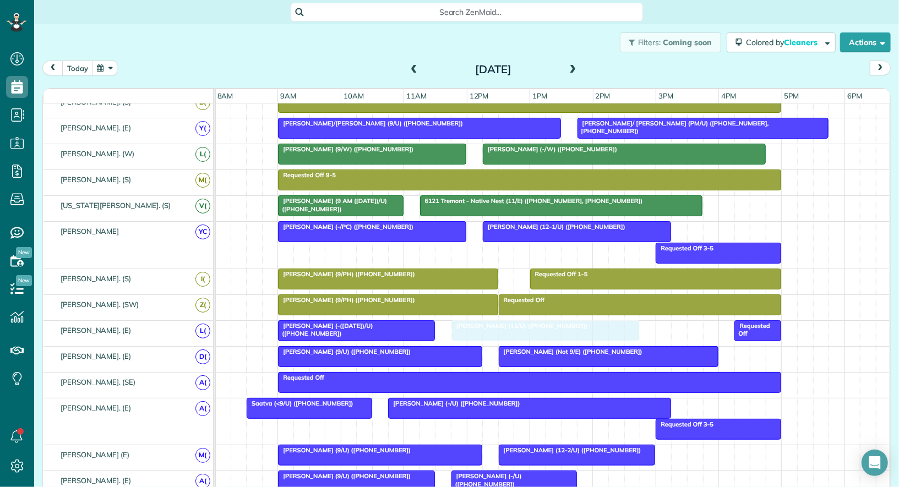
drag, startPoint x: 530, startPoint y: 323, endPoint x: 524, endPoint y: 319, distance: 7.2
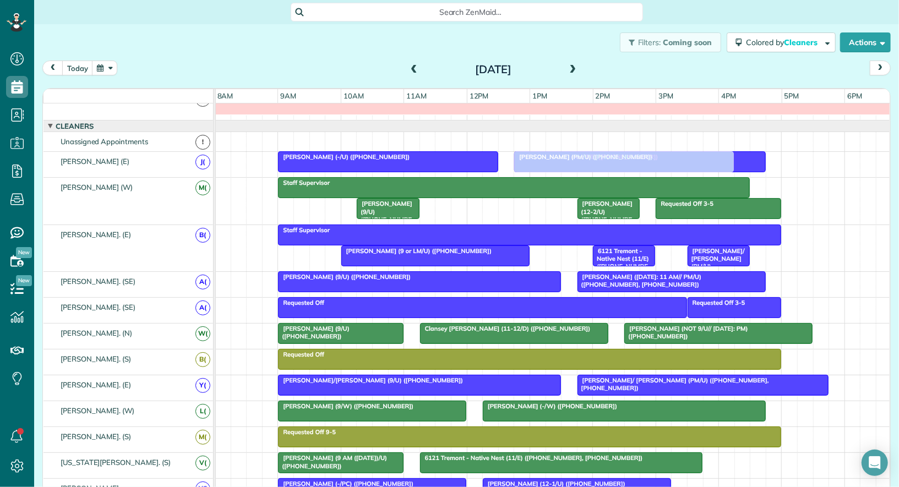
drag, startPoint x: 546, startPoint y: 350, endPoint x: 564, endPoint y: 154, distance: 196.3
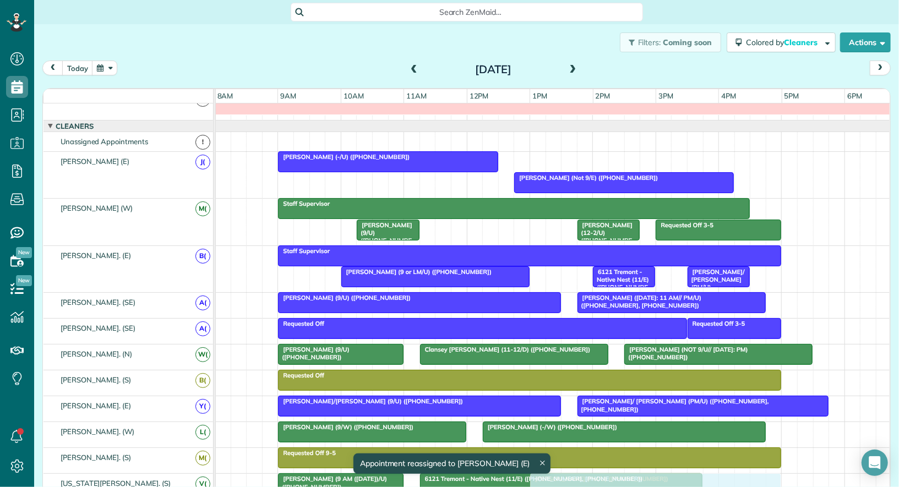
drag, startPoint x: 564, startPoint y: 155, endPoint x: 581, endPoint y: 468, distance: 313.2
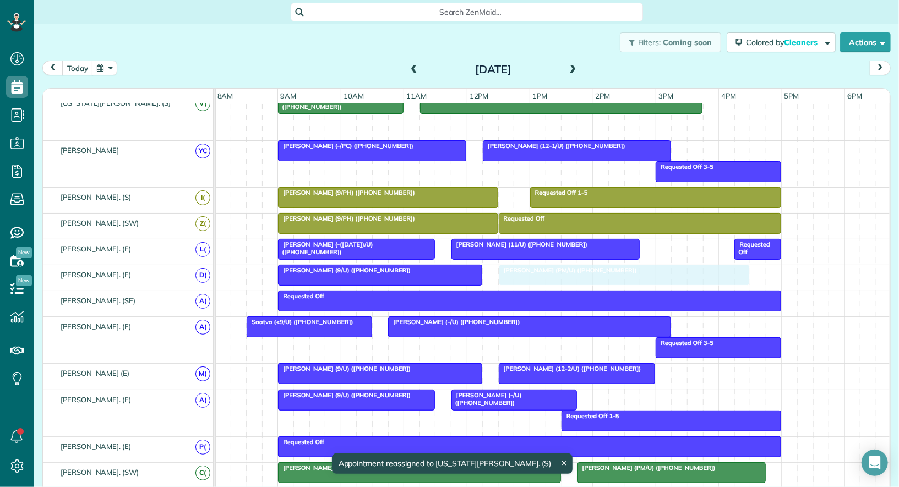
drag, startPoint x: 585, startPoint y: 122, endPoint x: 557, endPoint y: 273, distance: 153.0
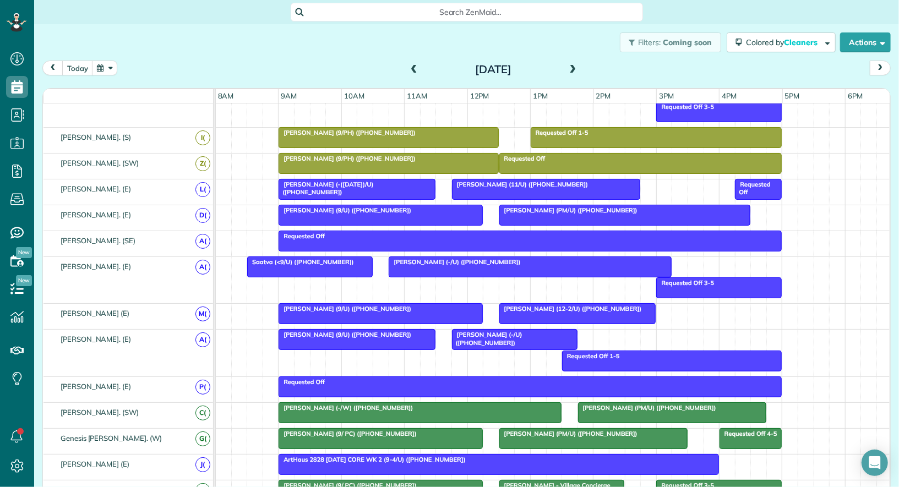
scroll to position [431, 0]
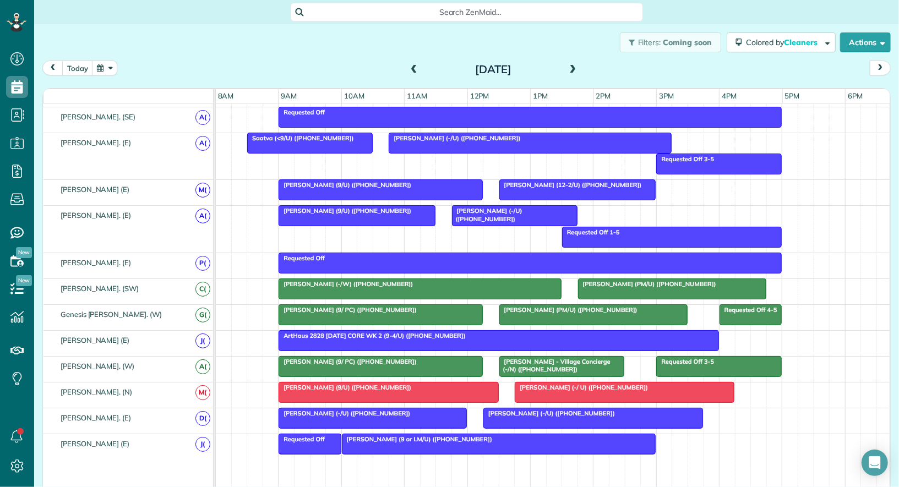
click at [360, 181] on span "[PERSON_NAME] (9/U) ([PHONE_NUMBER])" at bounding box center [345, 185] width 134 height 8
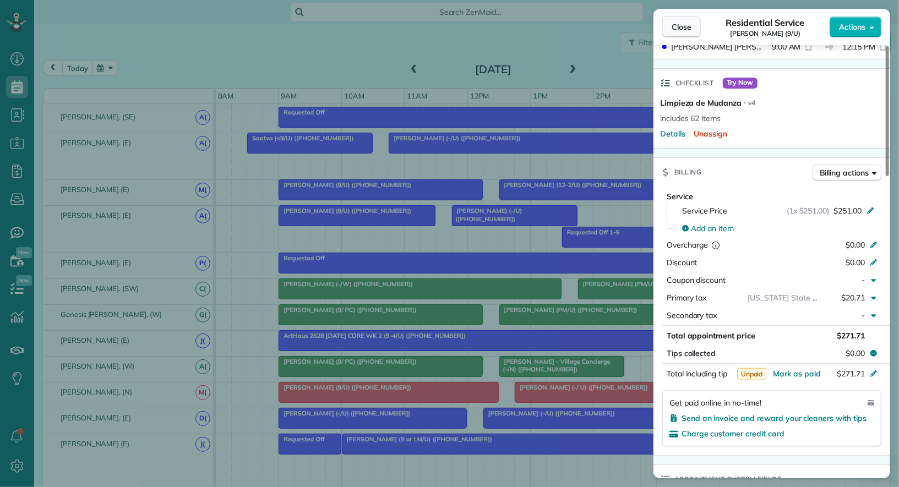
click at [680, 34] on button "Close" at bounding box center [681, 27] width 39 height 21
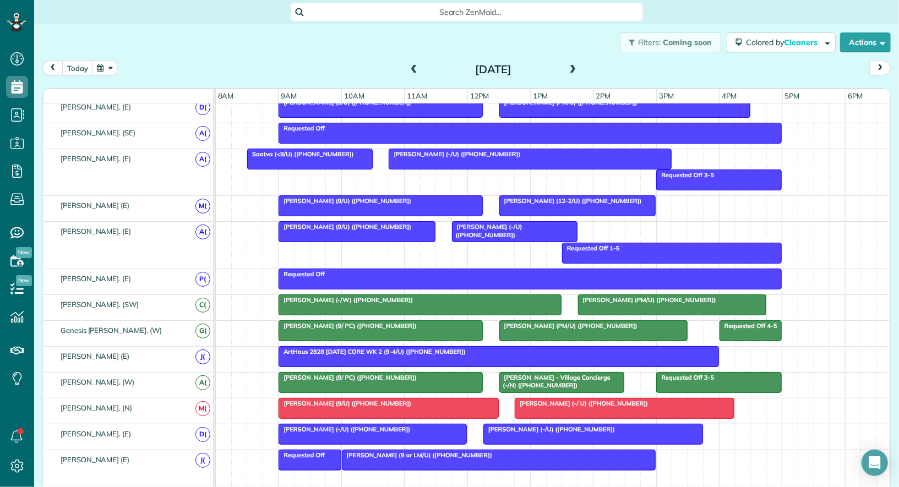
click at [421, 198] on div "[PERSON_NAME] (9/U) ([PHONE_NUMBER])" at bounding box center [381, 201] width 198 height 8
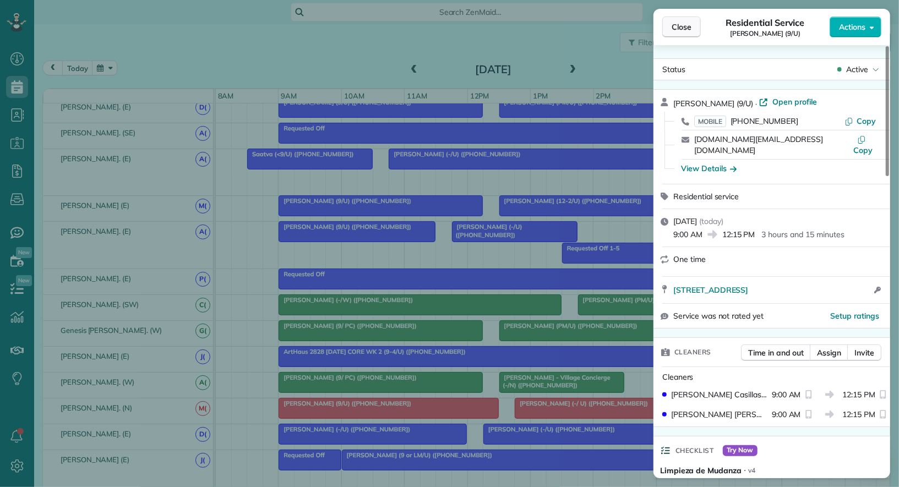
click at [671, 24] on button "Close" at bounding box center [681, 27] width 39 height 21
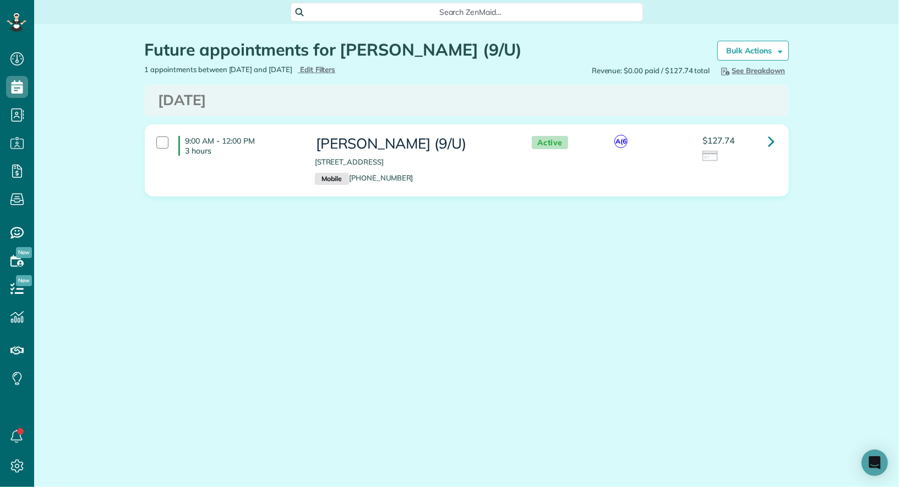
scroll to position [4, 4]
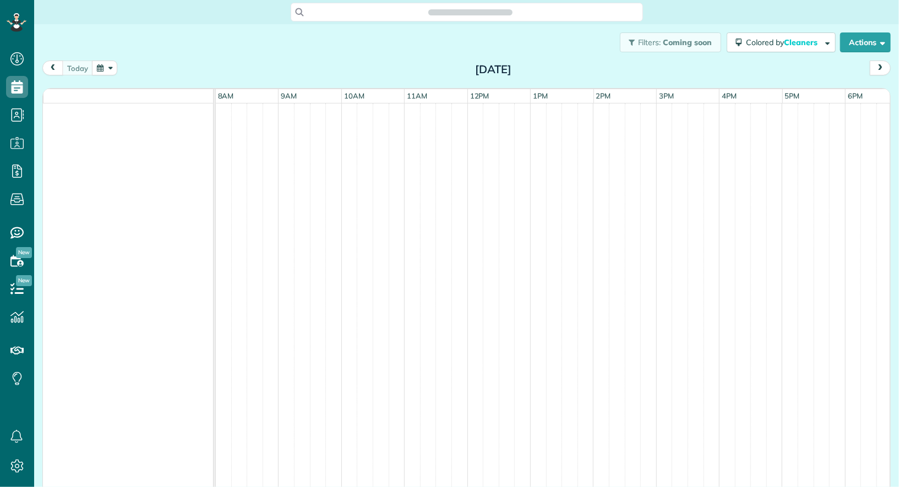
scroll to position [4, 4]
